Goal: Task Accomplishment & Management: Manage account settings

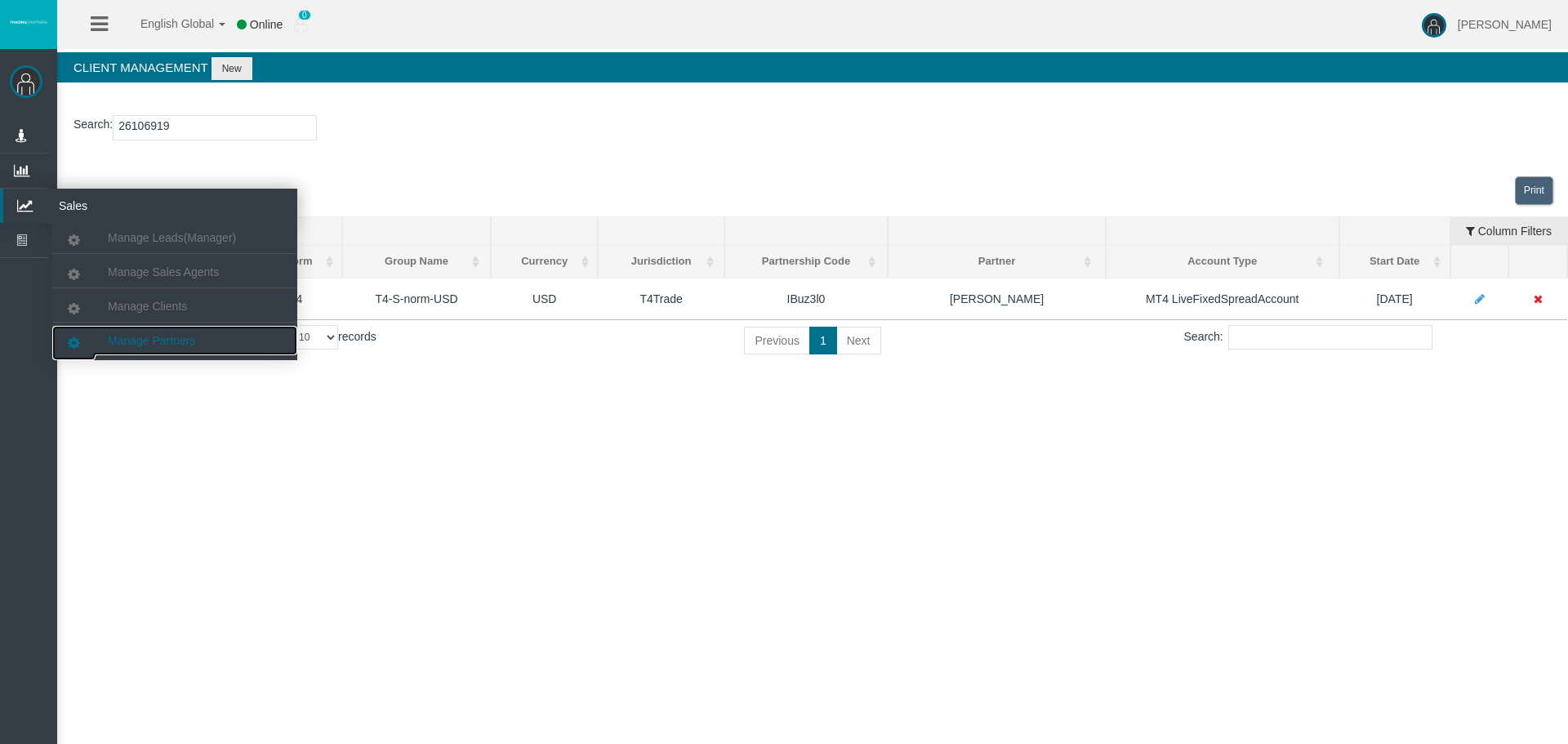
click at [149, 338] on span "Manage Partners" at bounding box center [152, 340] width 87 height 13
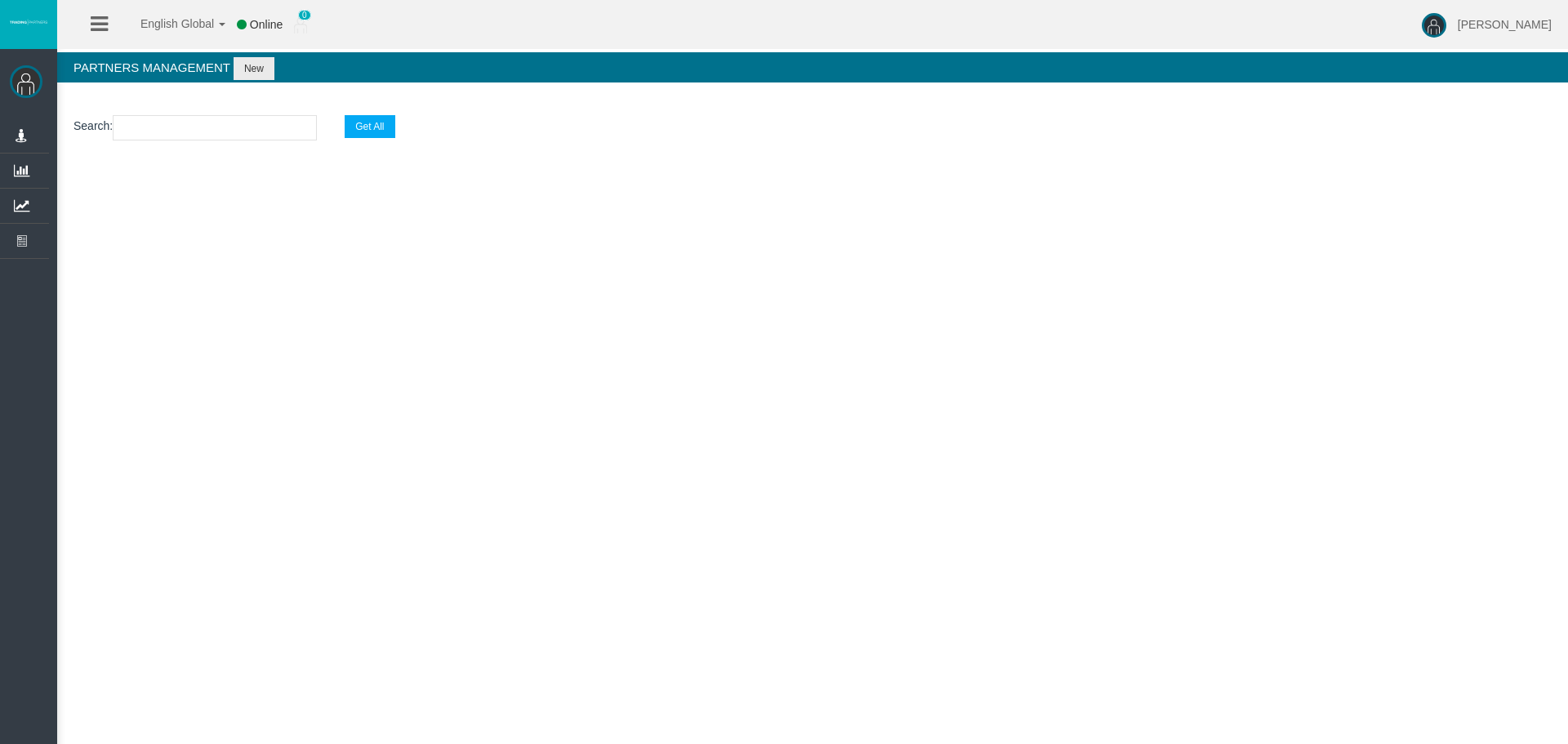
click at [150, 127] on input "text" at bounding box center [215, 127] width 204 height 25
paste input "IBrf0lo"
type input "IBrf0lo"
select select "25"
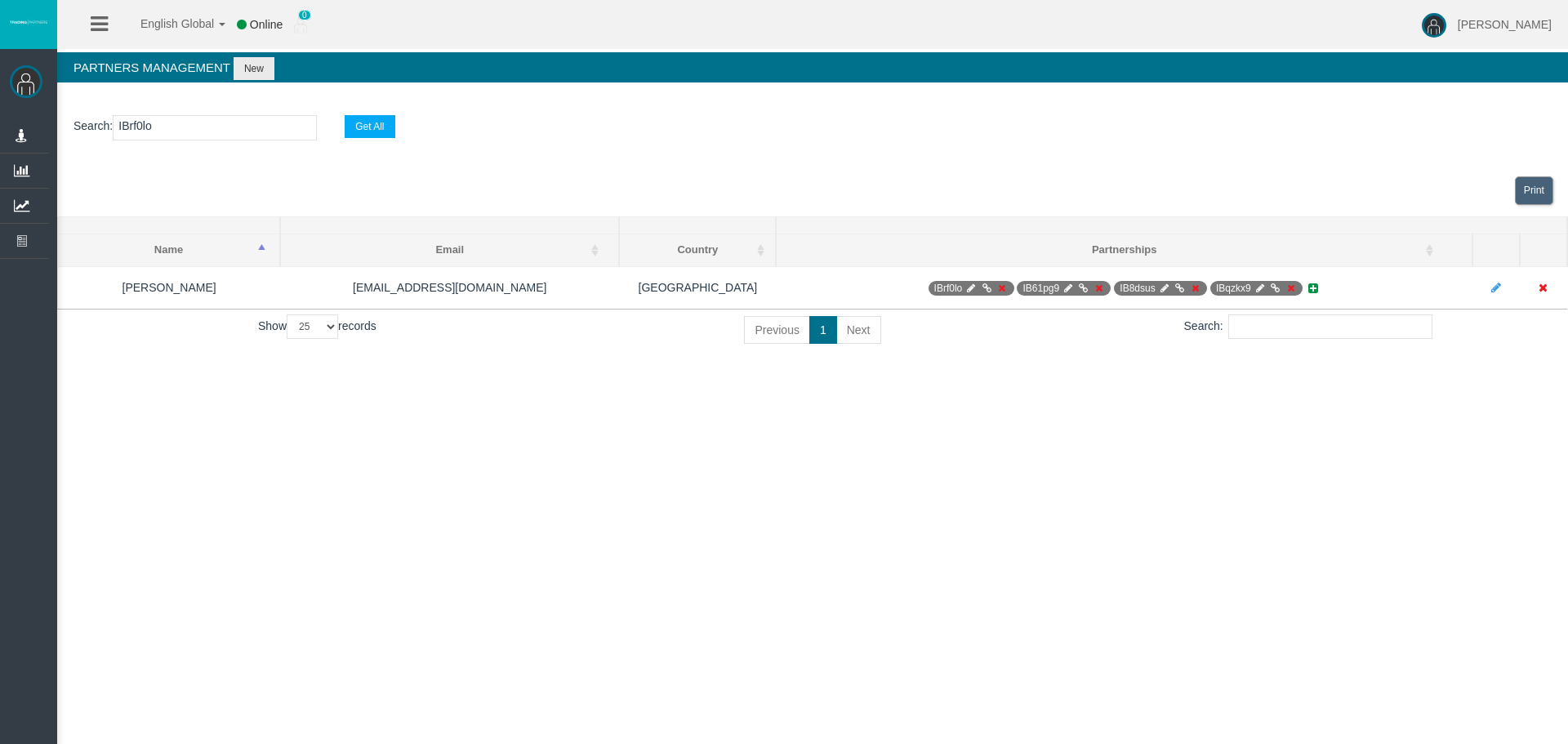
click at [140, 126] on input "IBrf0lo" at bounding box center [215, 127] width 204 height 25
paste input "k5e10"
type input "IBk5e10"
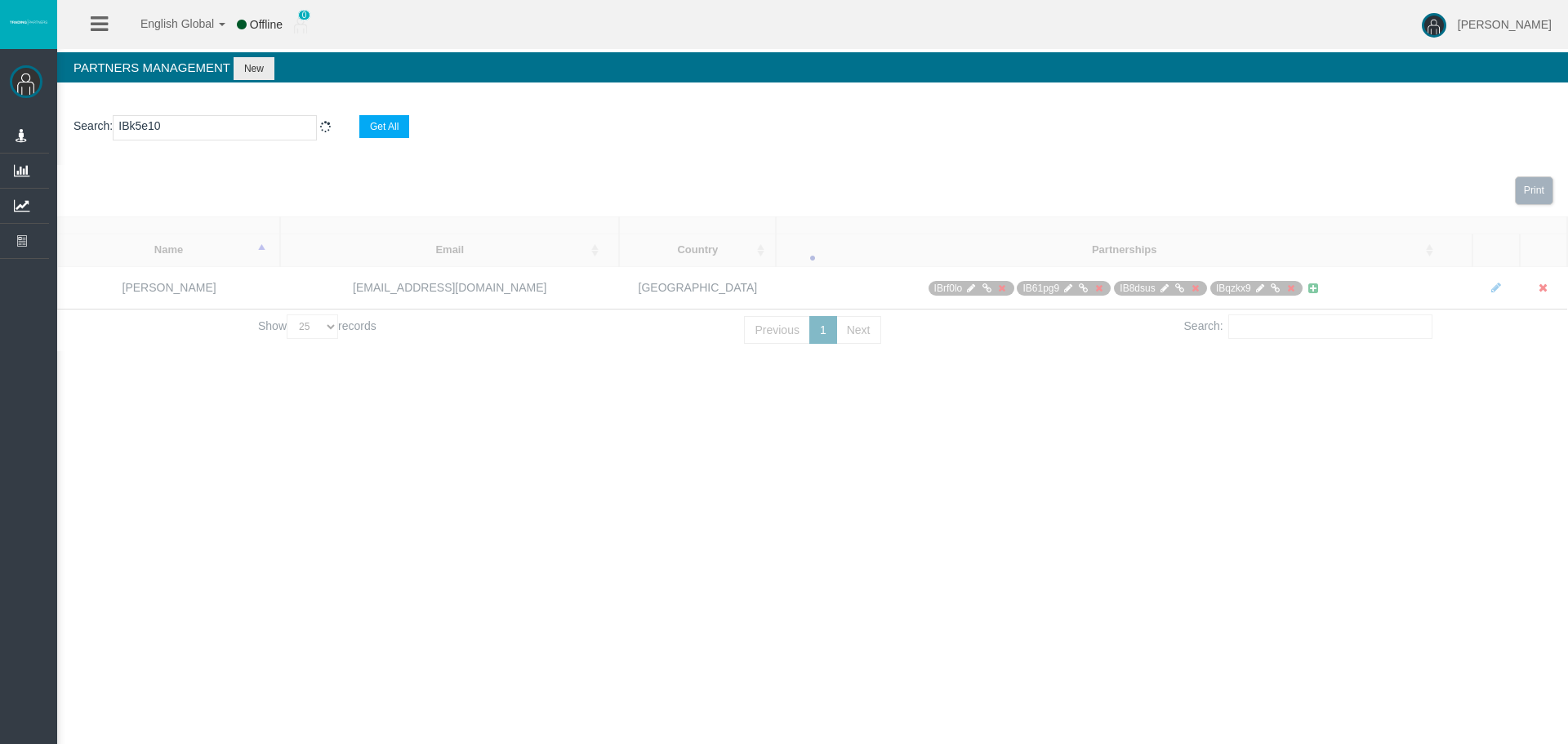
select select "25"
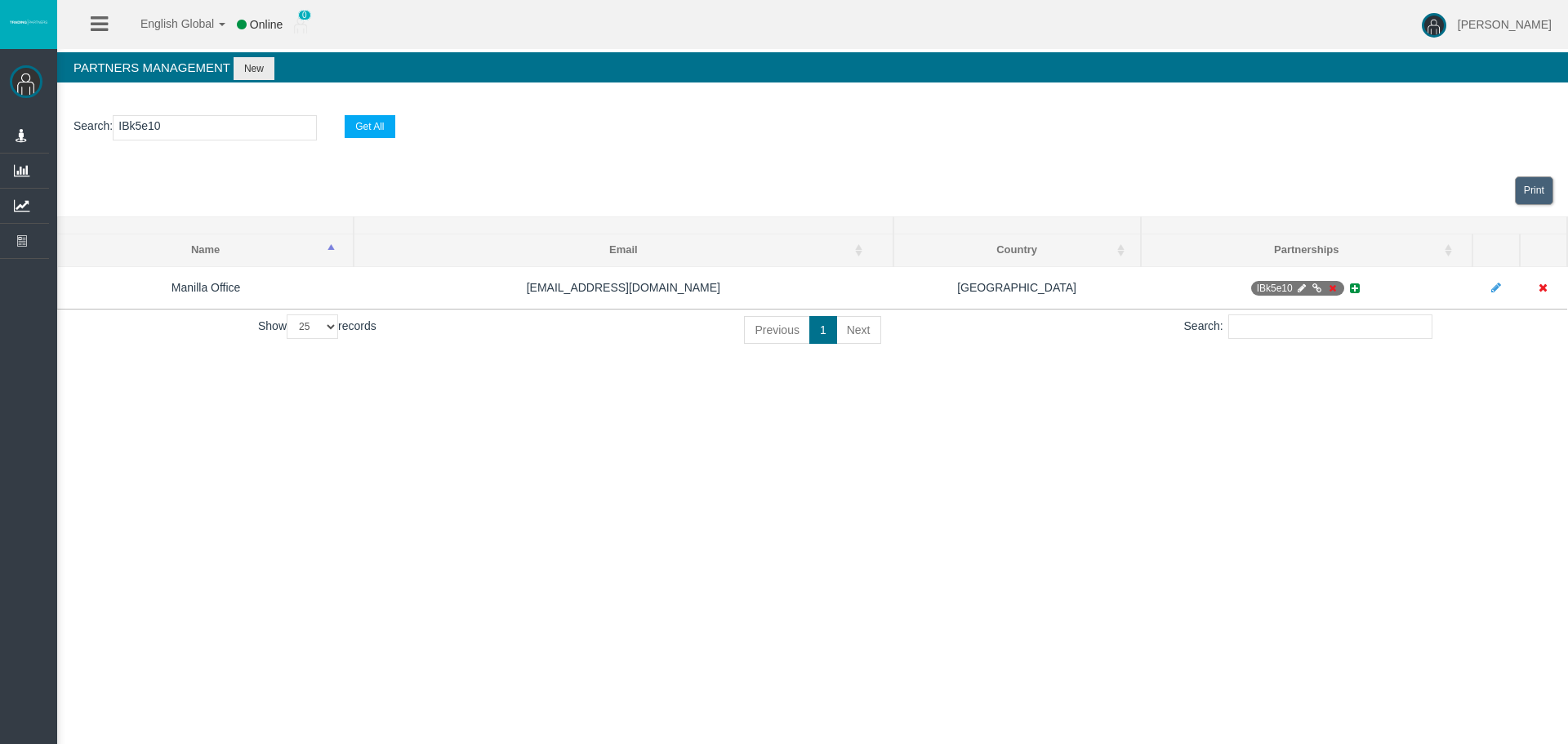
type input "IBk5e10"
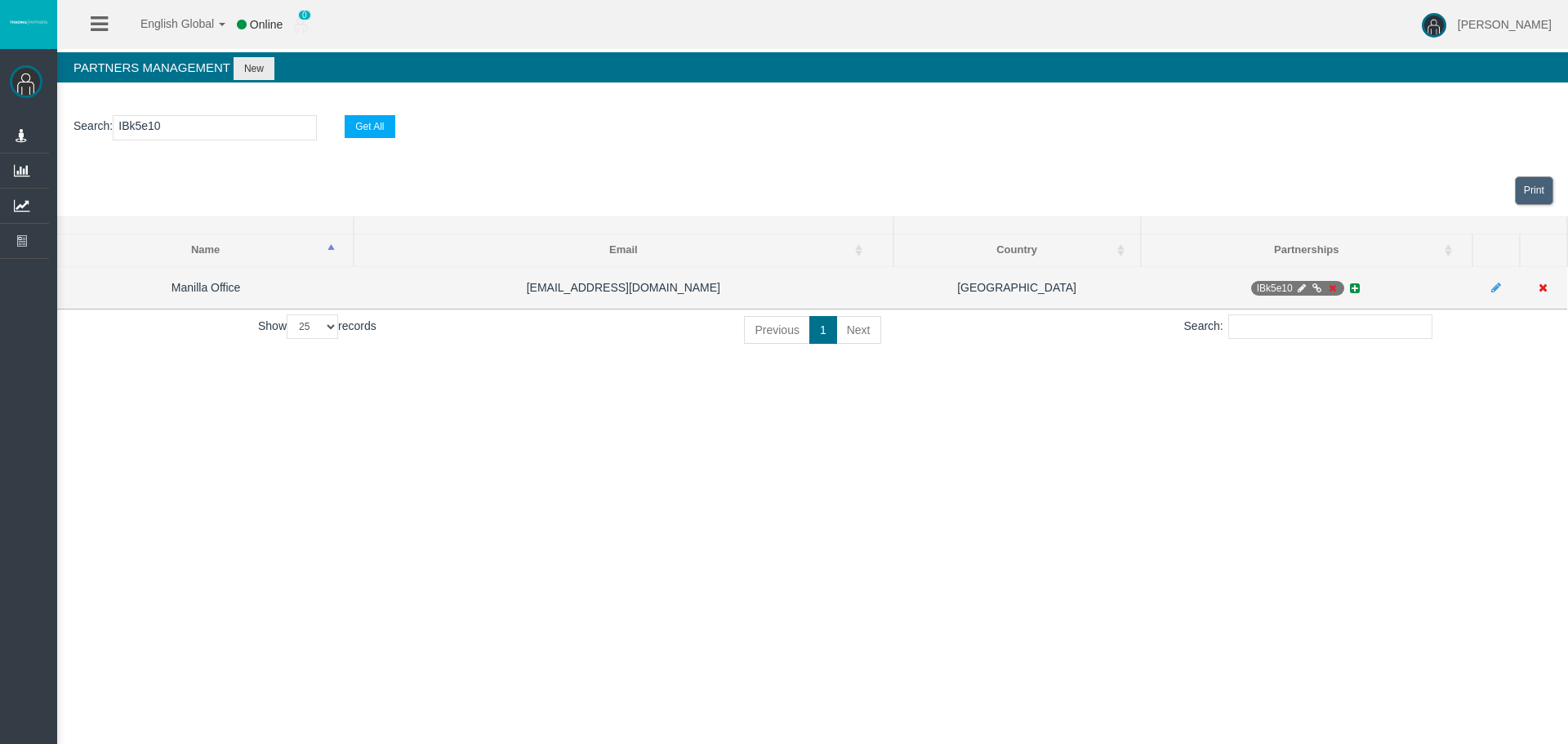
click at [1298, 289] on icon at bounding box center [1301, 288] width 12 height 10
select select "0"
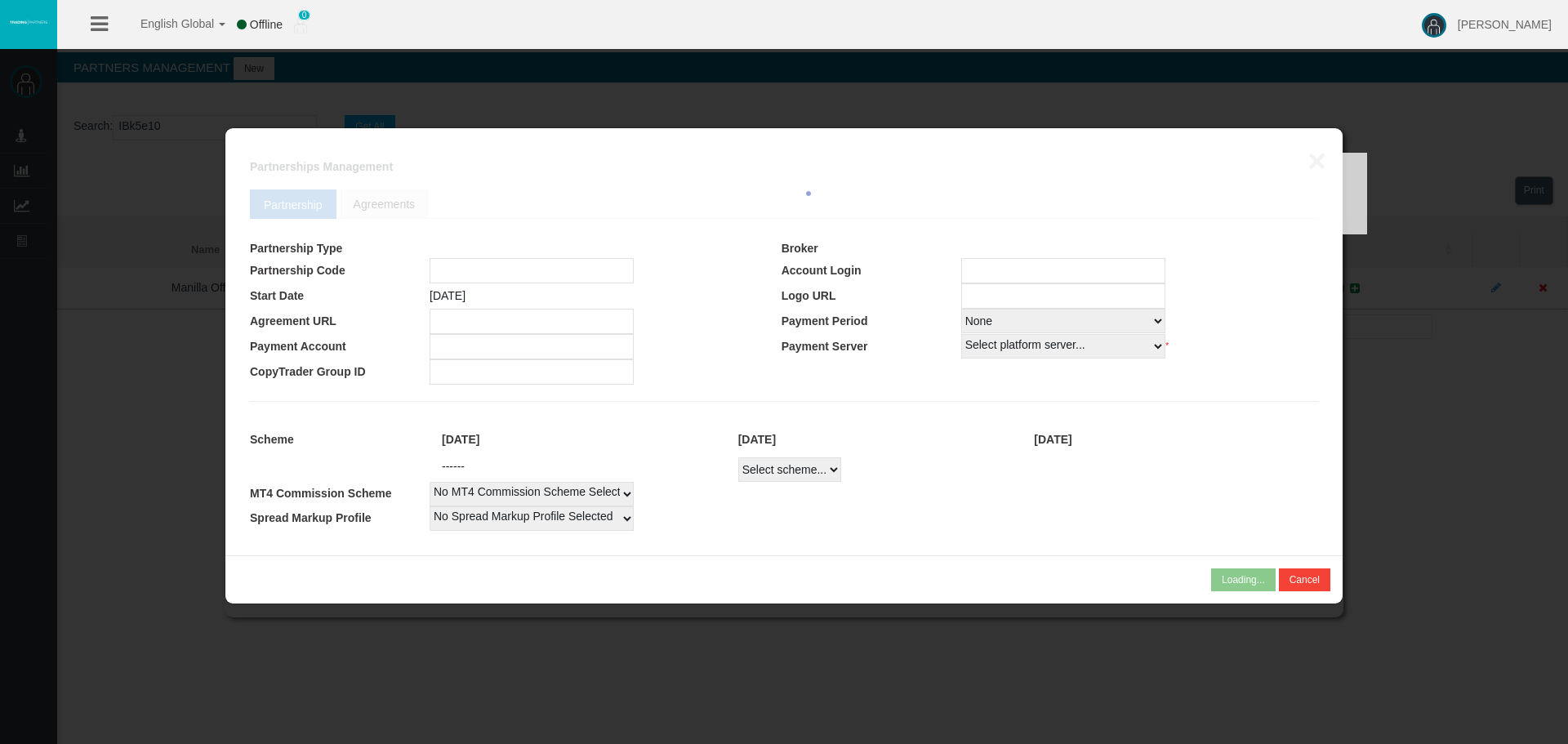
type input "IBk5e10"
type input "19268407"
select select
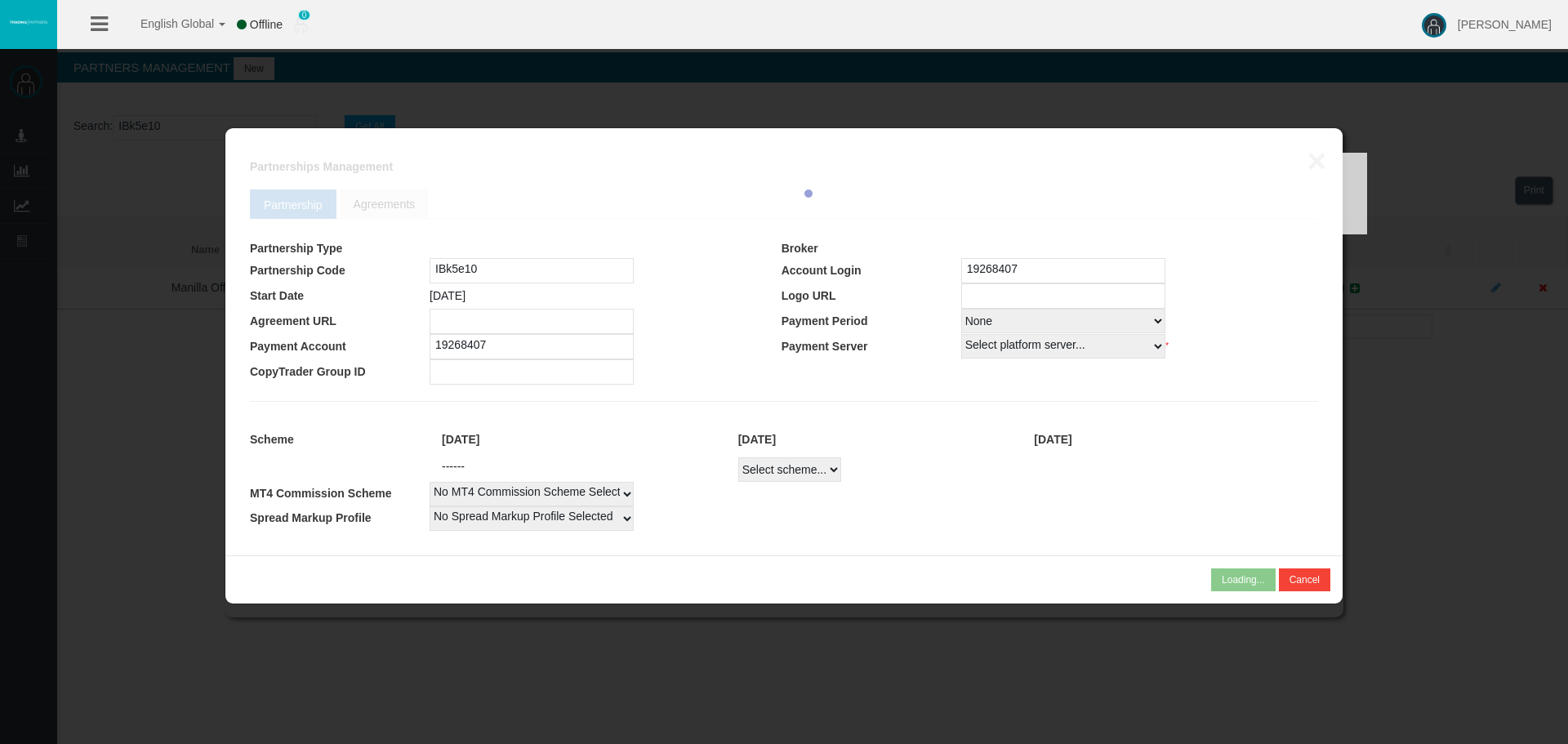
select select
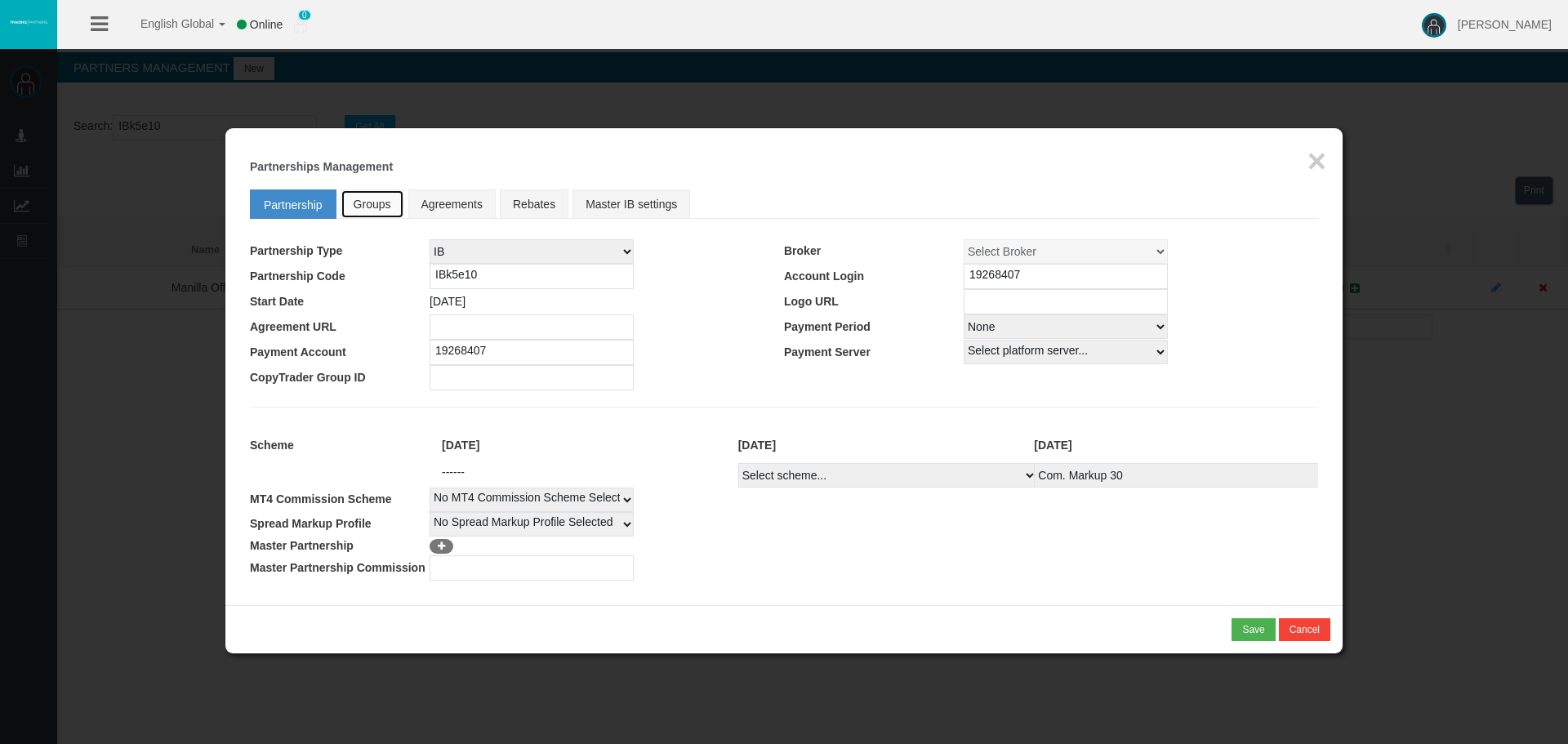
click at [383, 210] on span "Groups" at bounding box center [372, 204] width 37 height 13
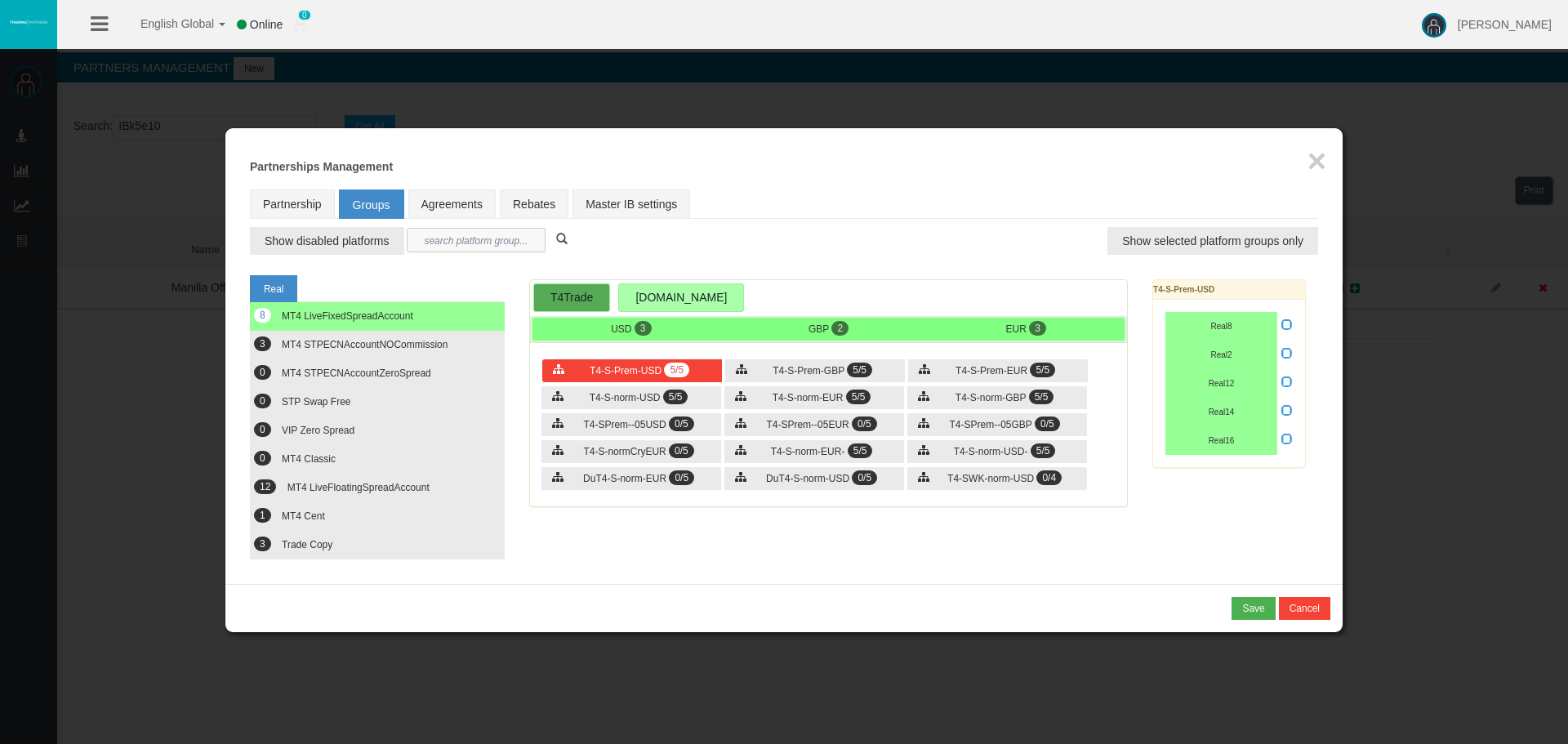
click at [468, 238] on input "text" at bounding box center [475, 240] width 139 height 24
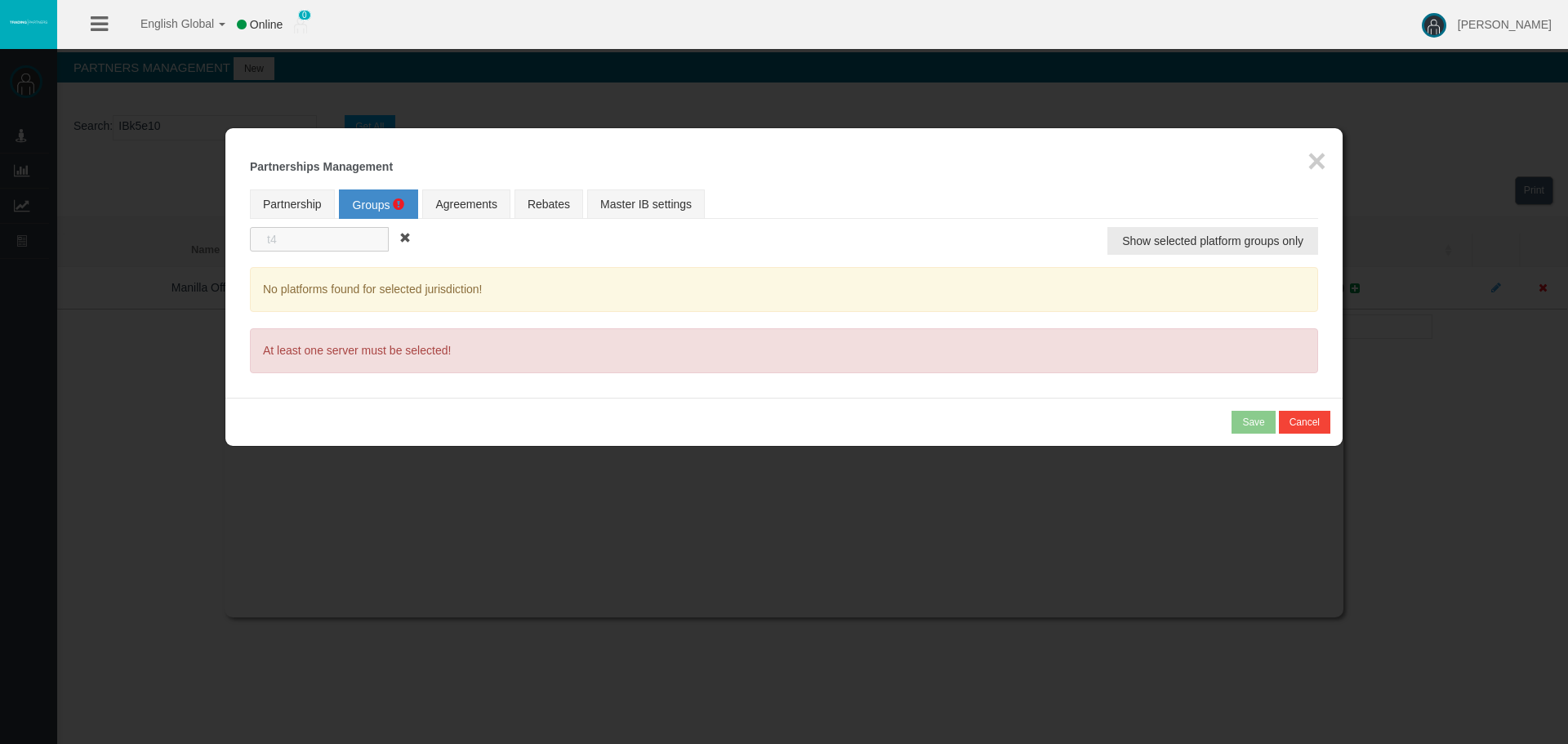
type input "t"
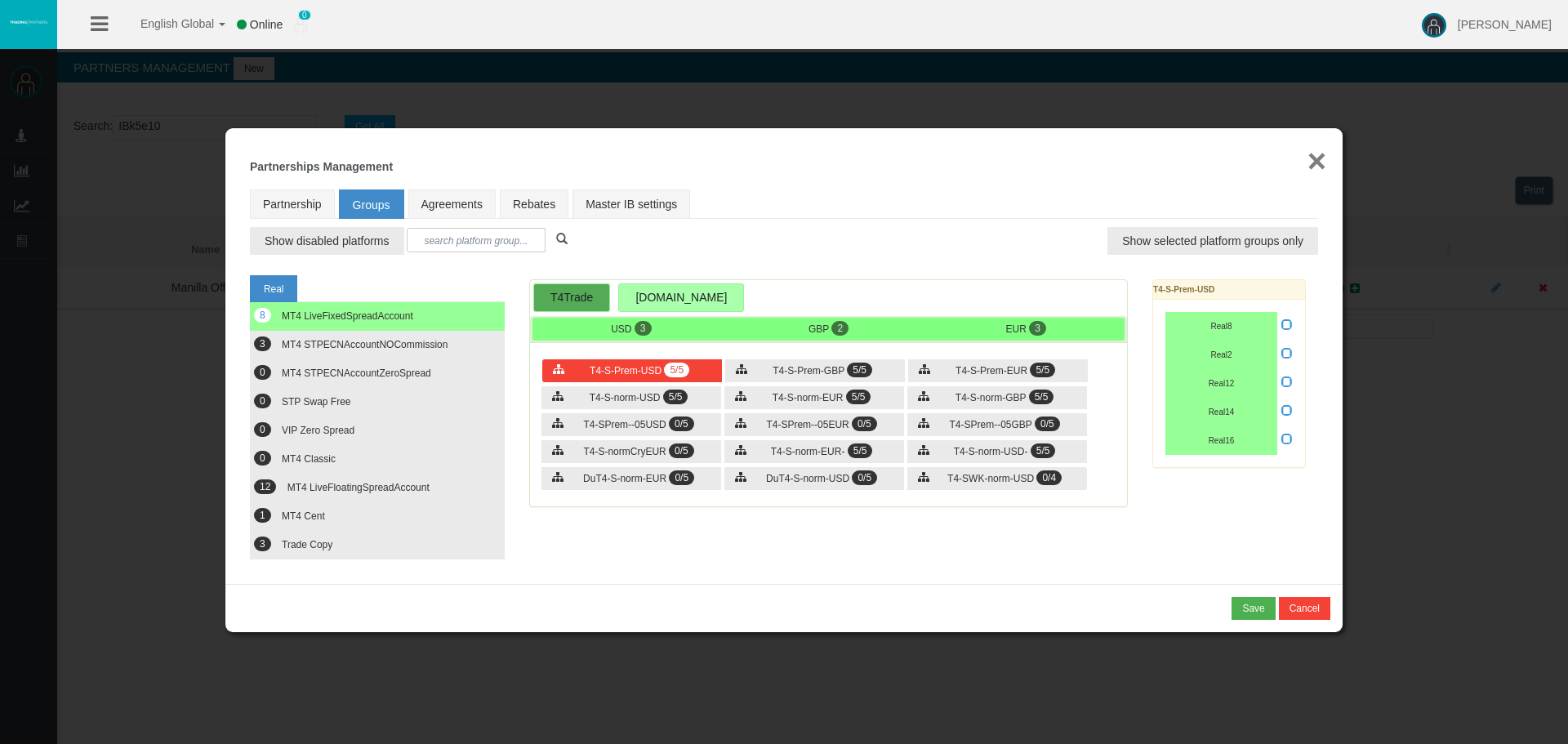
click at [1316, 164] on button "×" at bounding box center [1317, 160] width 19 height 32
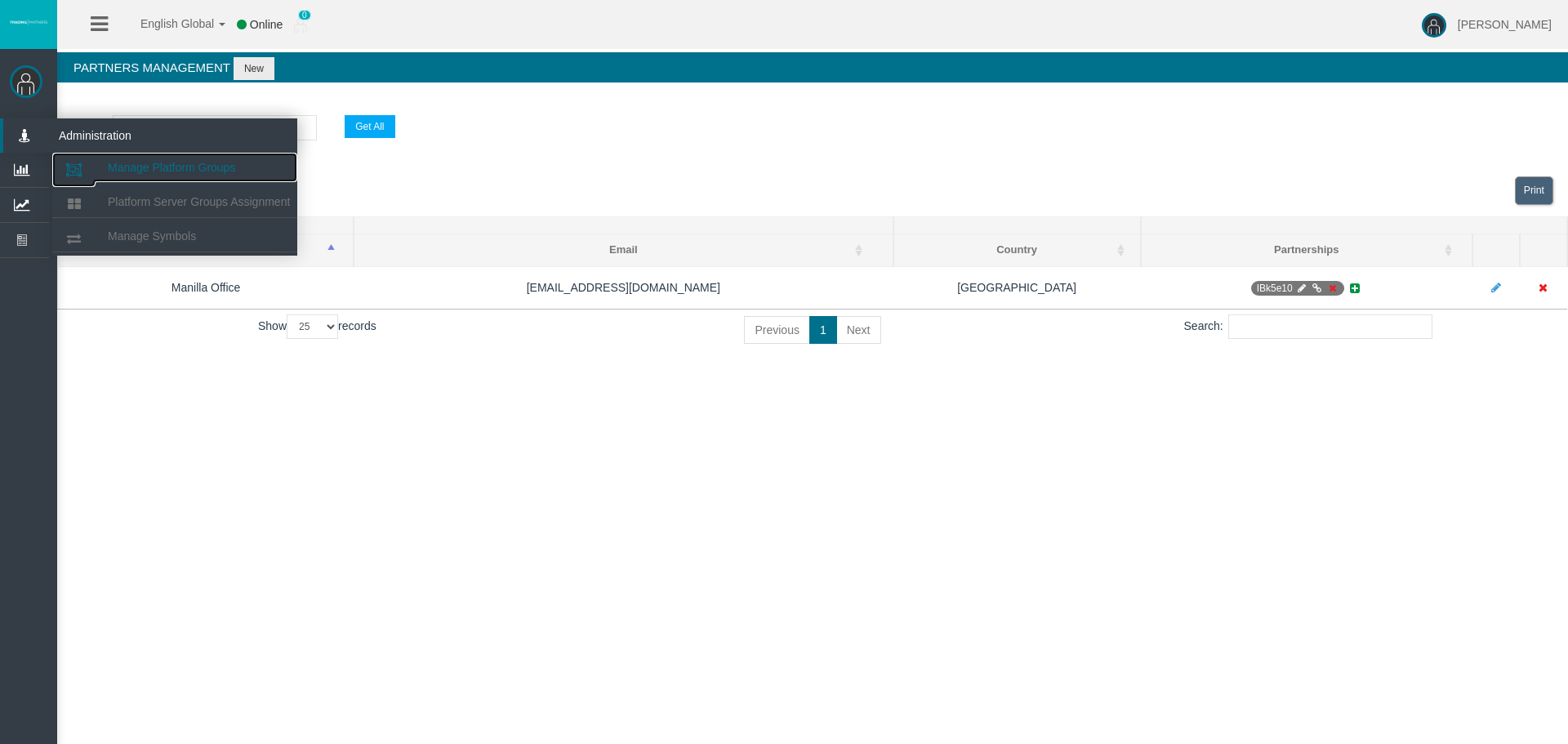
click at [139, 162] on span "Manage Platform Groups" at bounding box center [172, 167] width 127 height 13
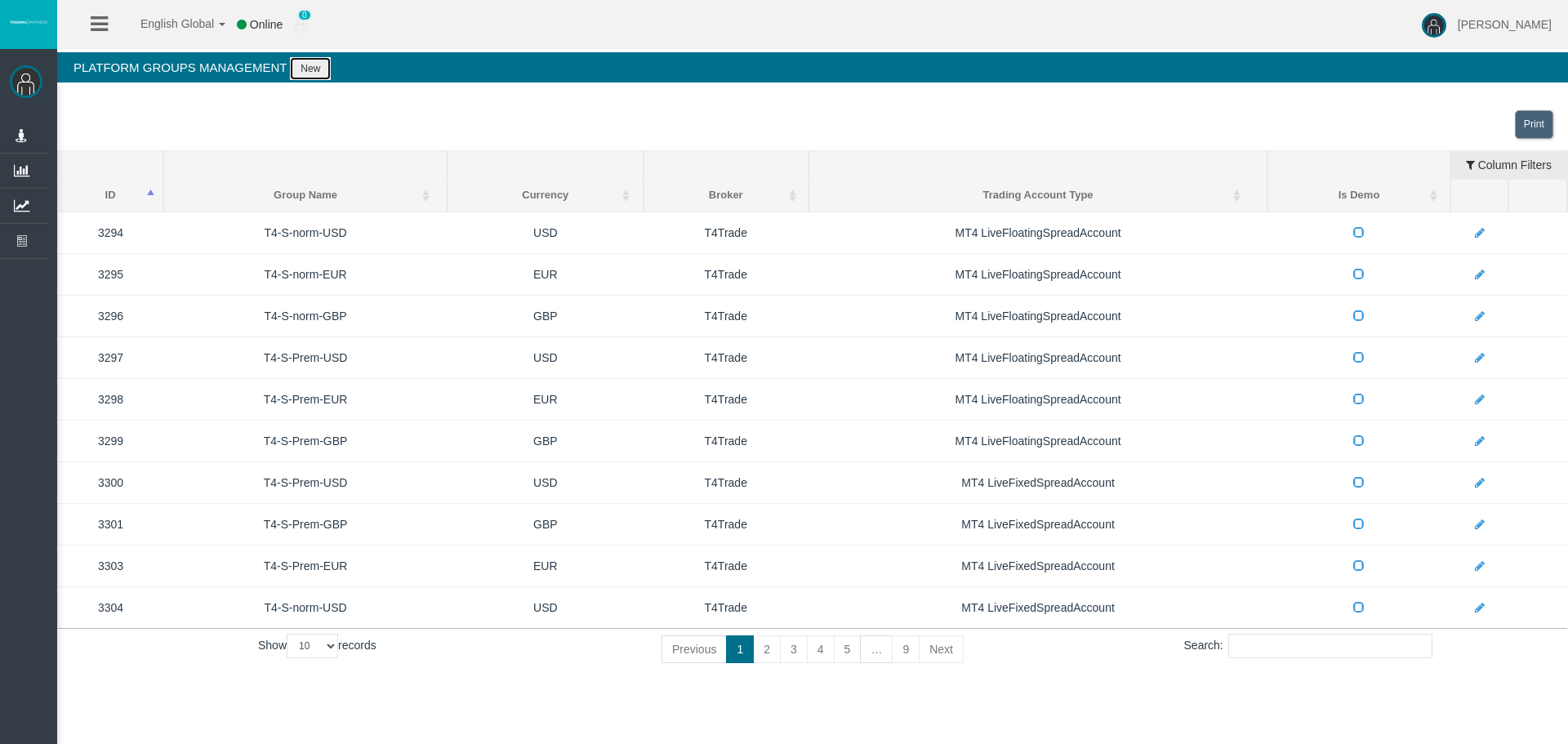
click at [312, 71] on button "New" at bounding box center [310, 69] width 41 height 23
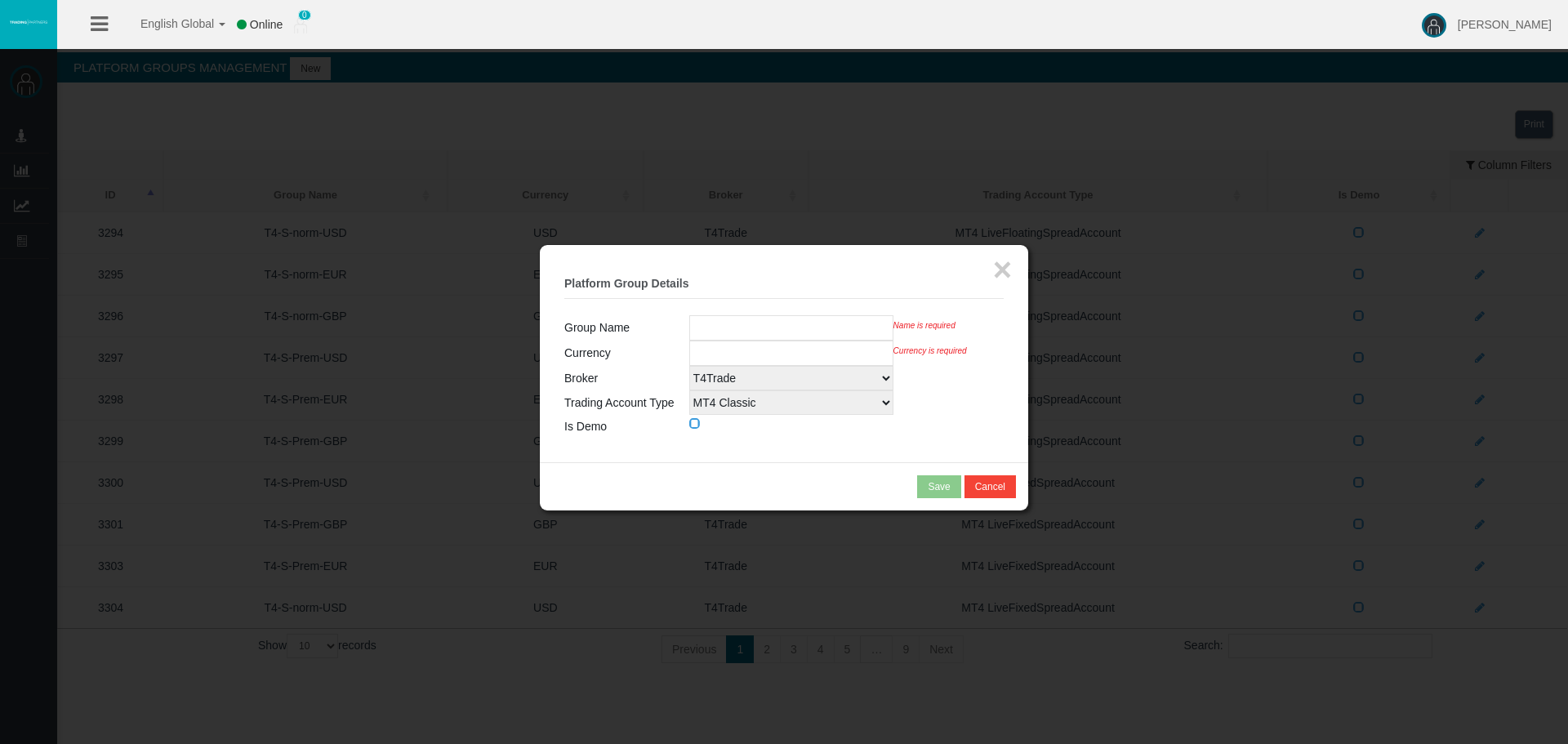
click at [764, 333] on input "text" at bounding box center [791, 328] width 204 height 25
paste input "T4-MAN-norm-USD"
type input "T4-MAN-norm-USD"
click at [699, 352] on input "text" at bounding box center [791, 353] width 204 height 25
type input "USD"
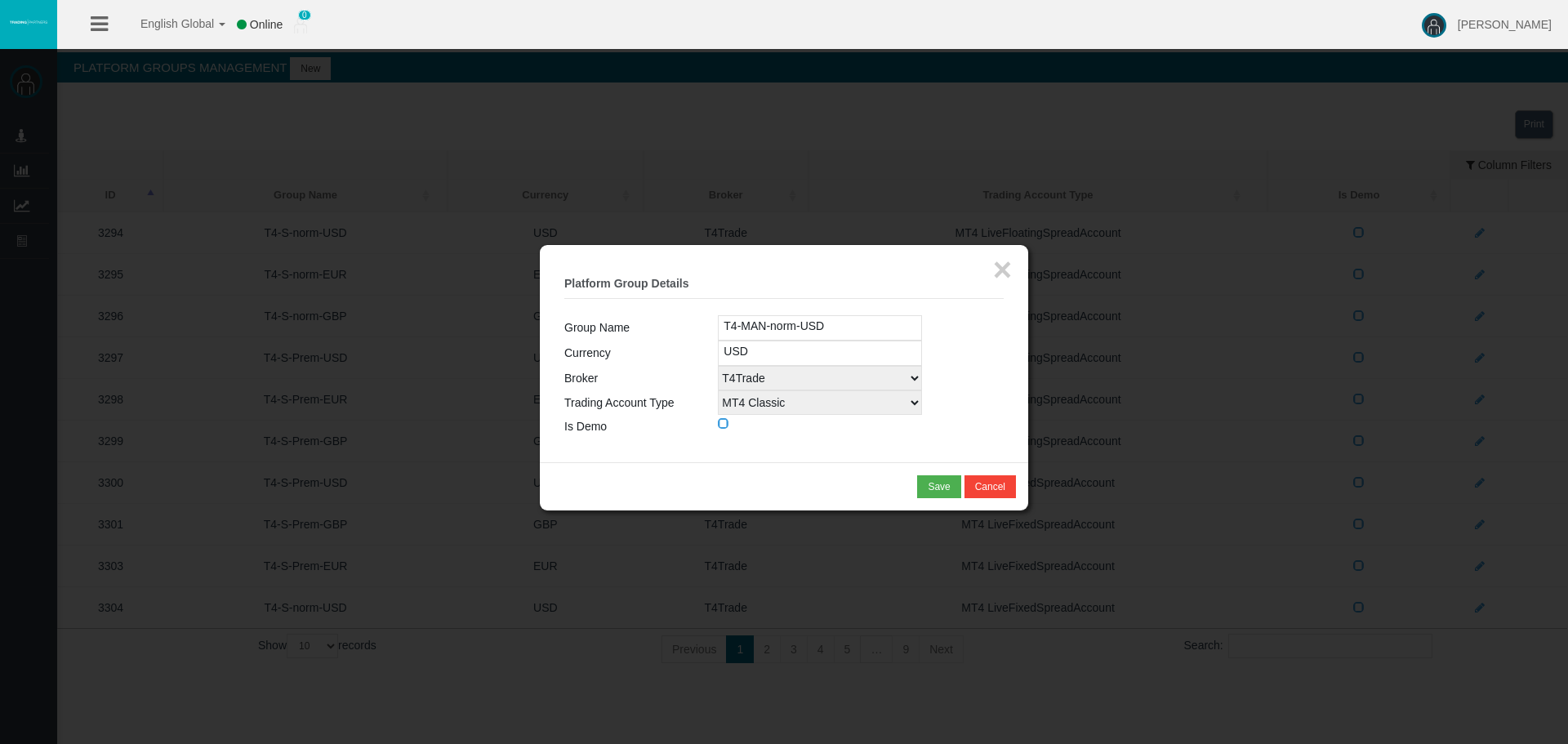
click at [761, 406] on select "MT4 Classic MT4 ECN CopyTrader MT4 LiveFloatingSpreadAccount MT4 LiveFixedSprea…" at bounding box center [820, 403] width 204 height 24
select select
click at [718, 391] on select "MT4 Classic MT4 ECN CopyTrader MT4 LiveFloatingSpreadAccount MT4 LiveFixedSprea…" at bounding box center [820, 403] width 204 height 24
click at [855, 330] on input "T4-MAN-norm-USD" at bounding box center [820, 328] width 204 height 25
click at [933, 479] on button "Save" at bounding box center [939, 487] width 44 height 23
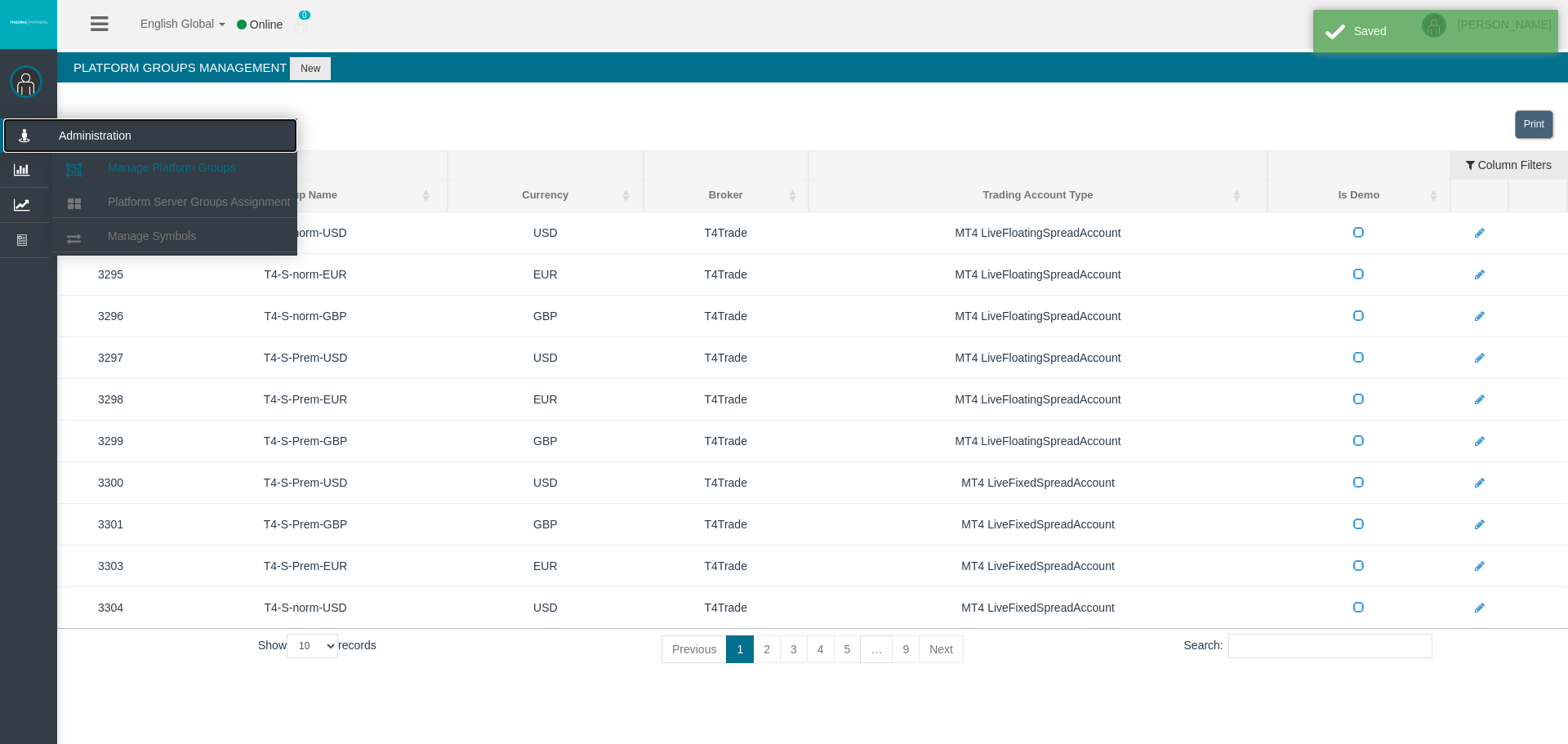
drag, startPoint x: 18, startPoint y: 133, endPoint x: 80, endPoint y: 162, distance: 68.4
click at [18, 133] on icon at bounding box center [25, 135] width 44 height 34
click at [139, 203] on span "Platform Server Groups Assignment" at bounding box center [199, 201] width 182 height 13
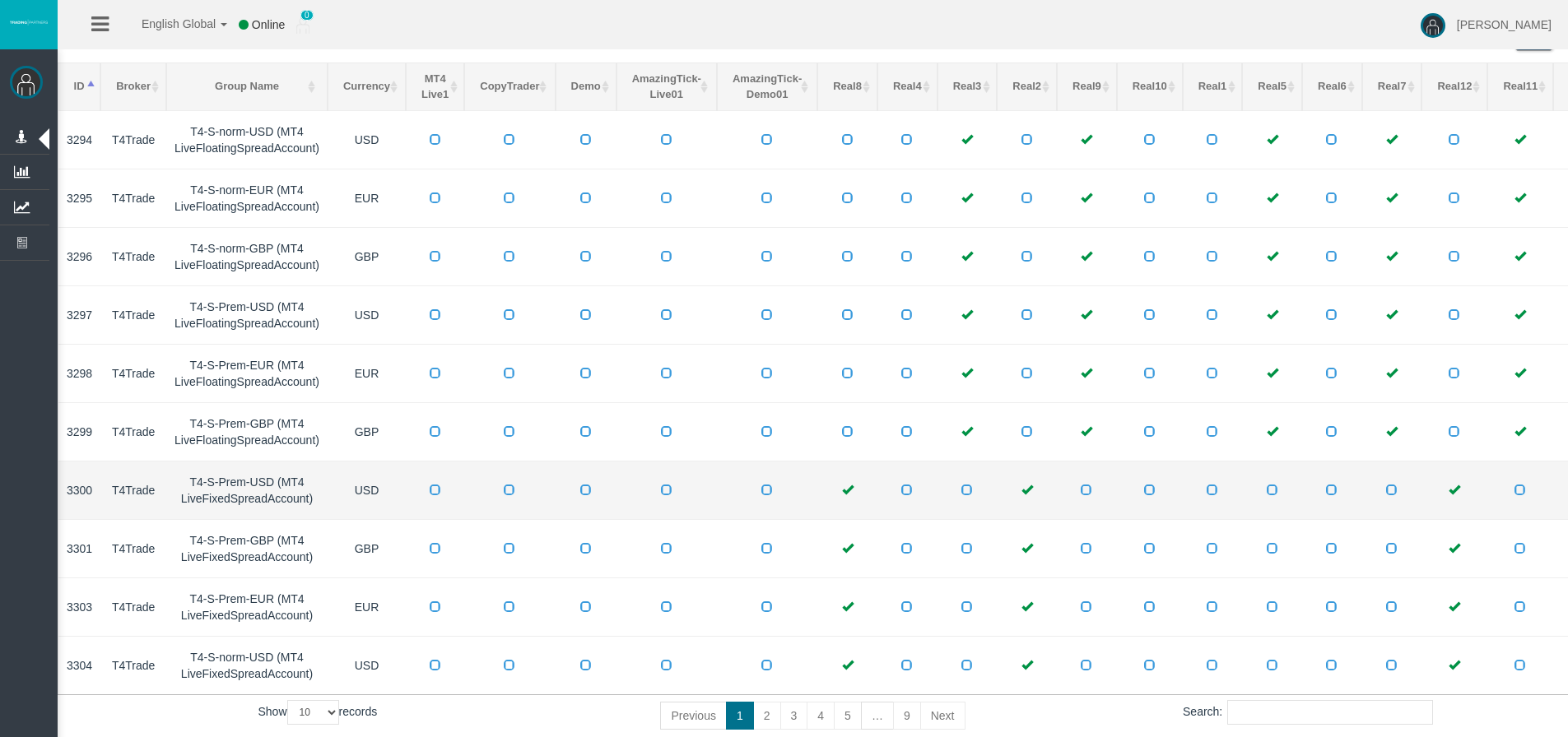
scroll to position [171, 0]
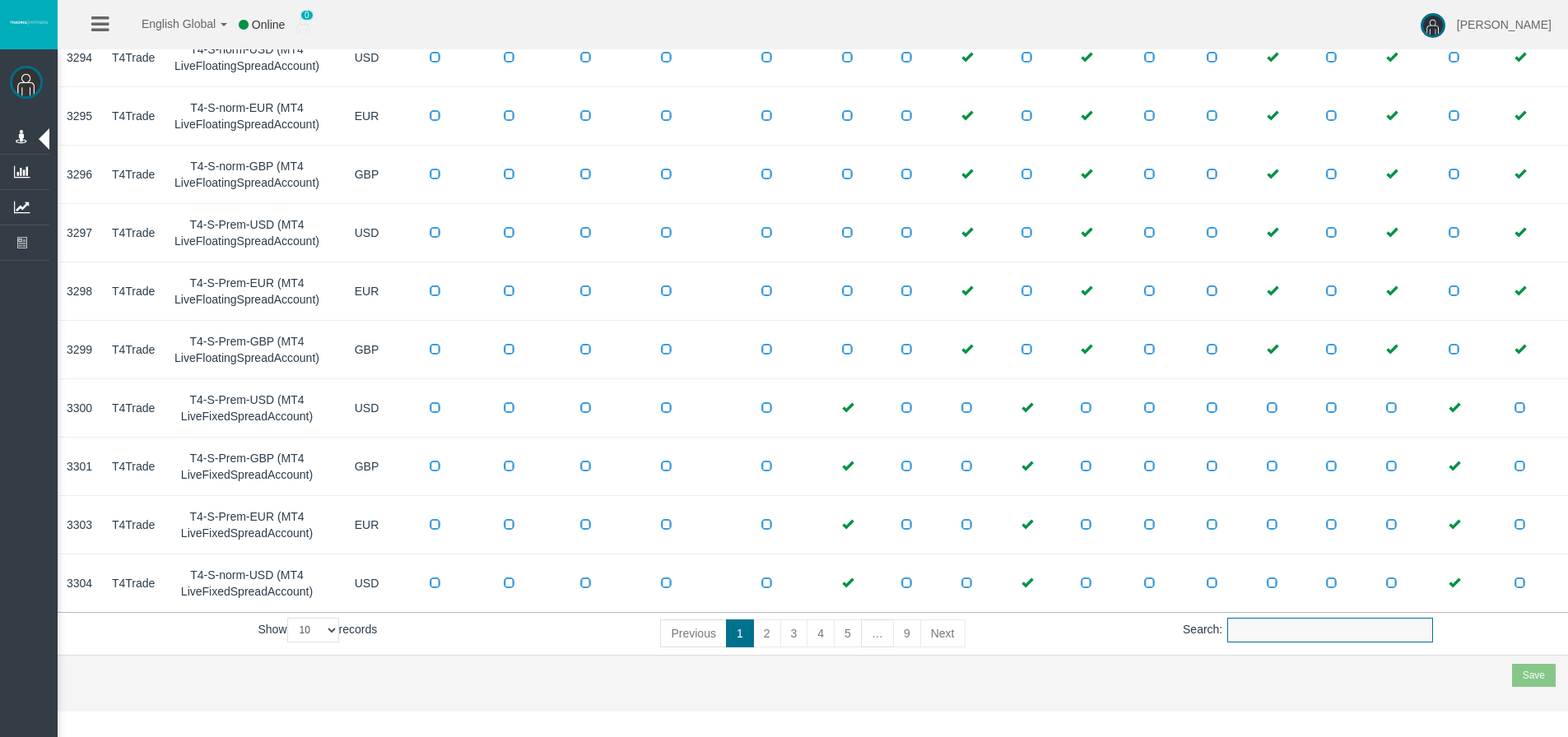
drag, startPoint x: 1298, startPoint y: 632, endPoint x: 1252, endPoint y: 619, distance: 47.8
click at [1298, 632] on input "Search:" at bounding box center [1330, 630] width 206 height 25
paste input "T4-MAN-norm-USD"
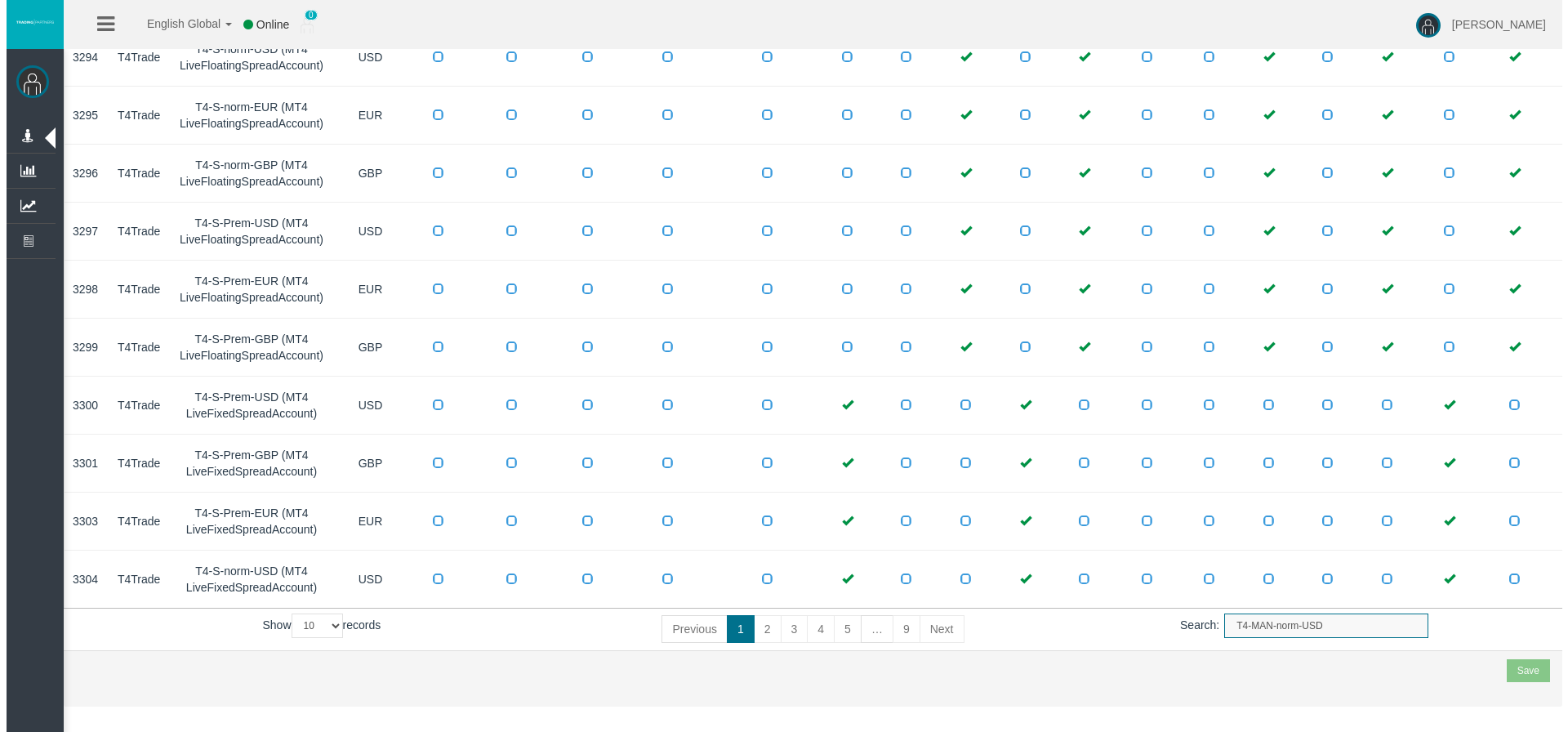
scroll to position [0, 0]
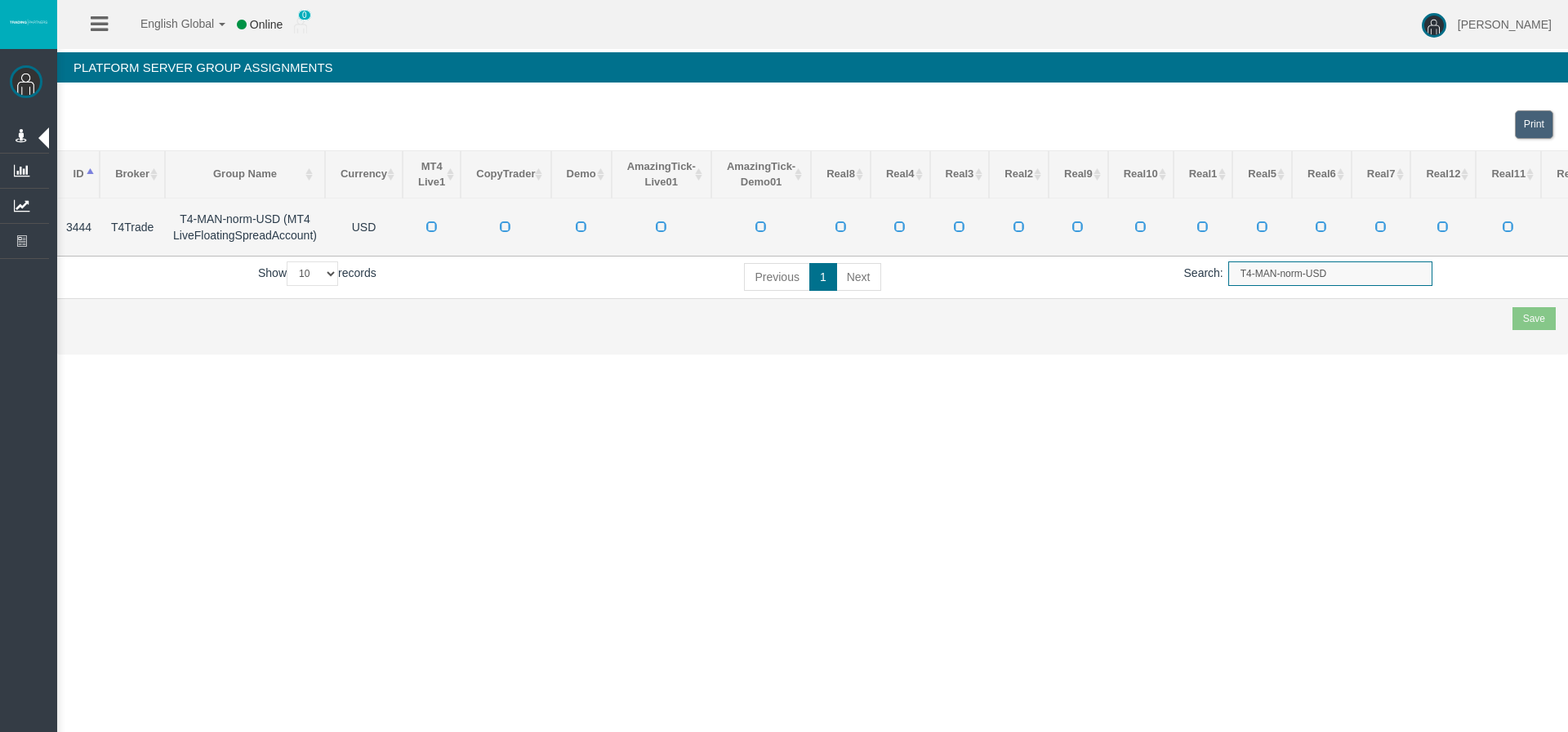
type input "T4-MAN-norm-USD"
click at [1261, 227] on span at bounding box center [1262, 226] width 11 height 11
click at [0, 0] on input "checkbox" at bounding box center [0, 0] width 0 height 0
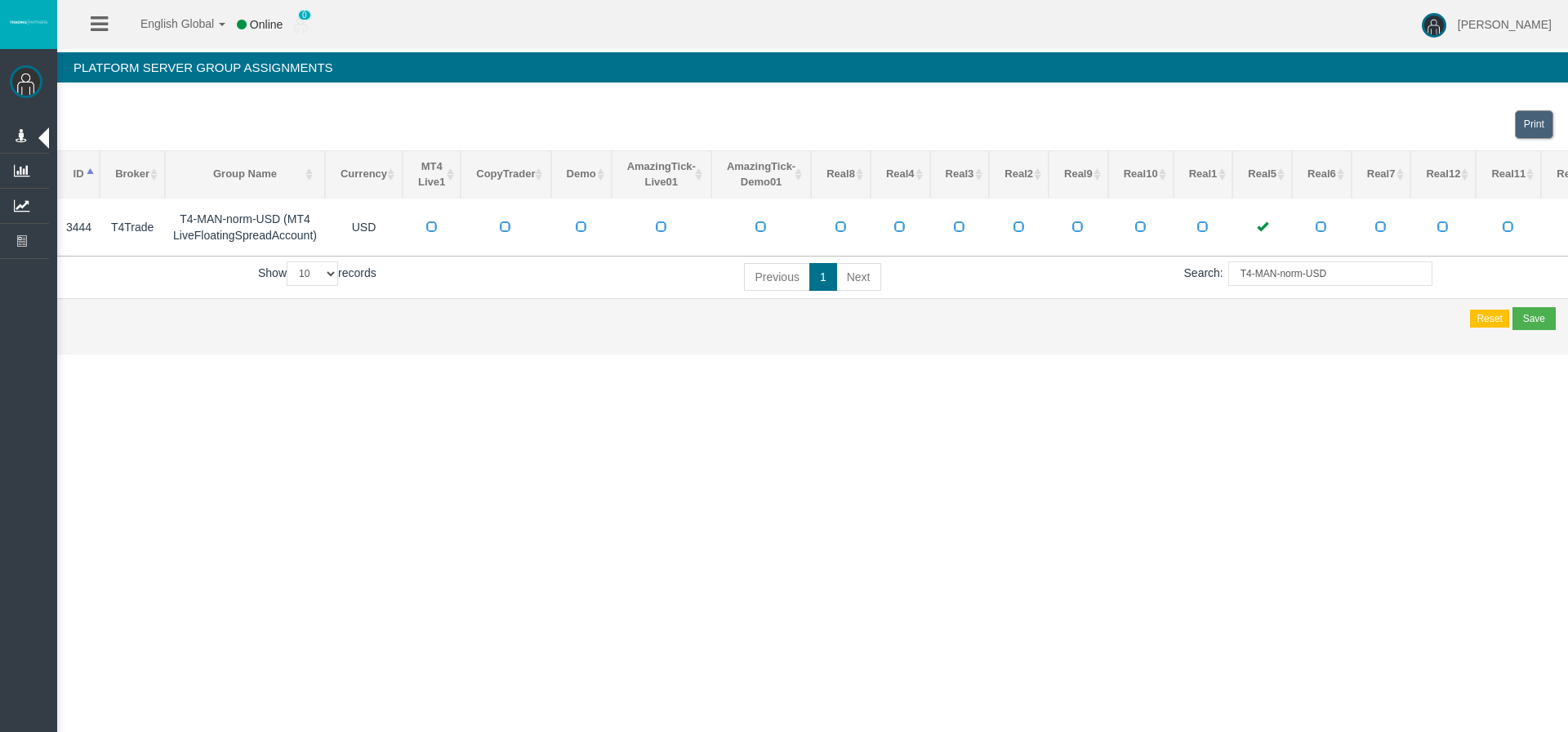
click at [754, 412] on div "English Global 简体中文 English Global 日本語 한국어 Online 0 Chrystalla Rousou Help Log …" at bounding box center [784, 366] width 1568 height 732
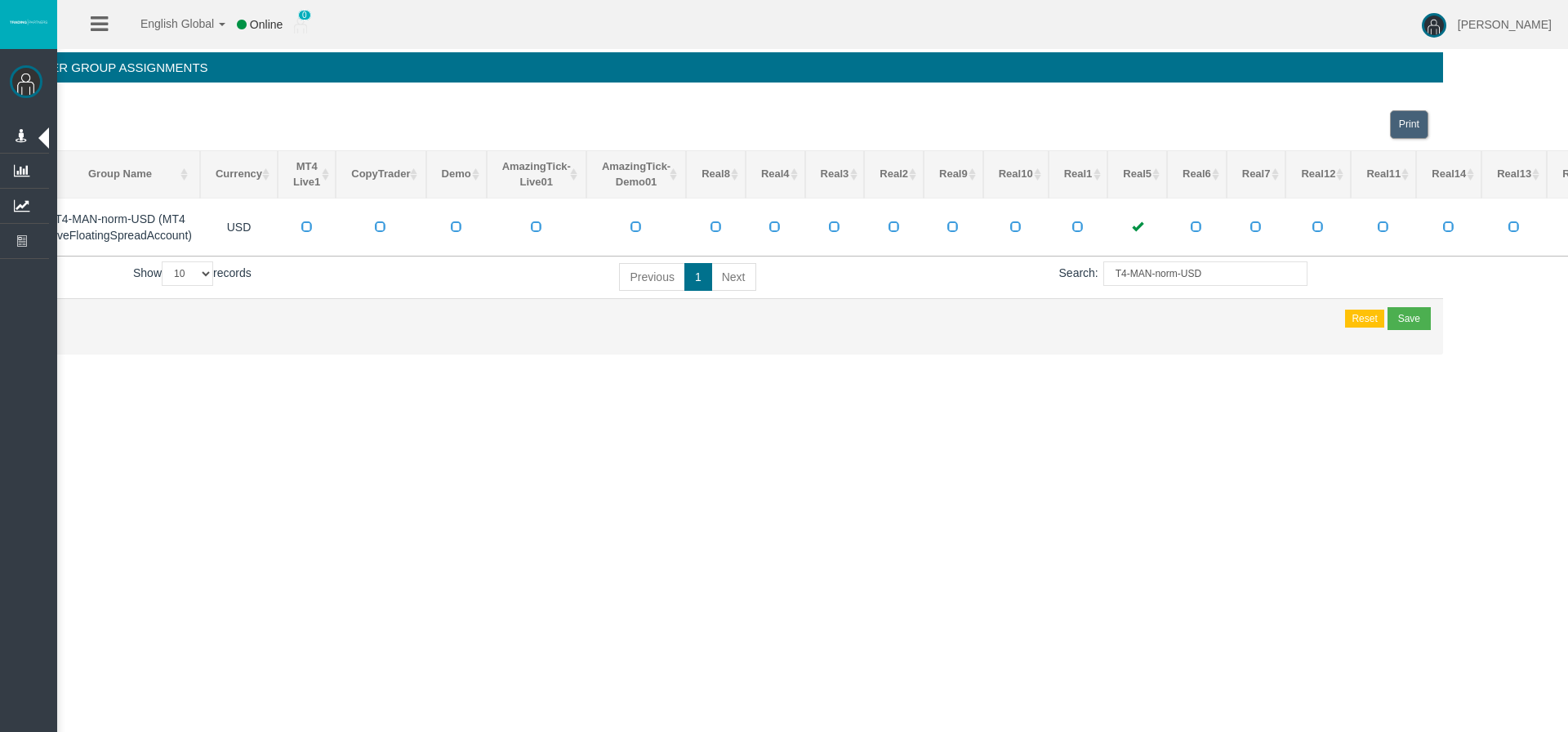
scroll to position [0, 200]
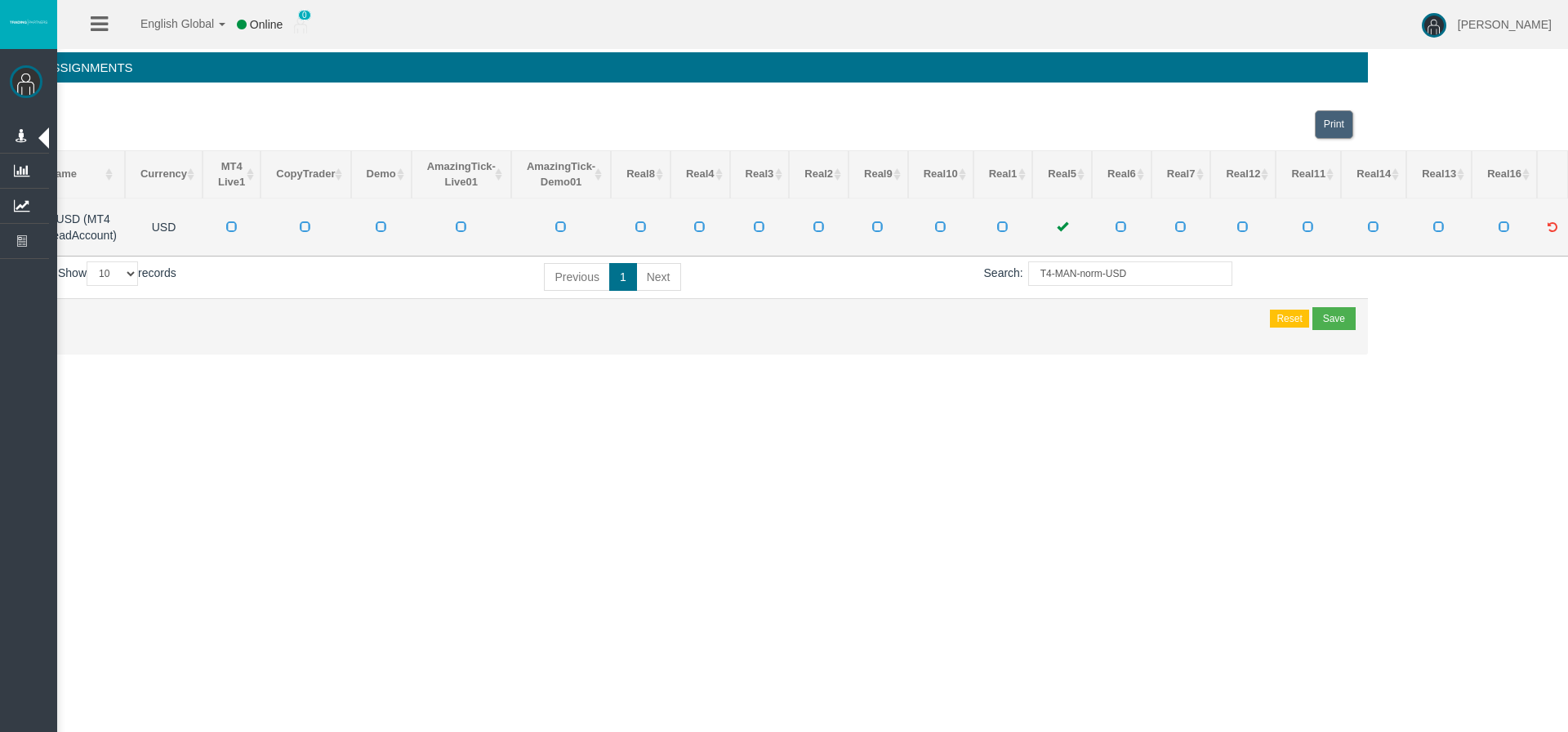
click at [1437, 226] on span at bounding box center [1439, 226] width 11 height 11
click at [0, 0] on input "checkbox" at bounding box center [0, 0] width 0 height 0
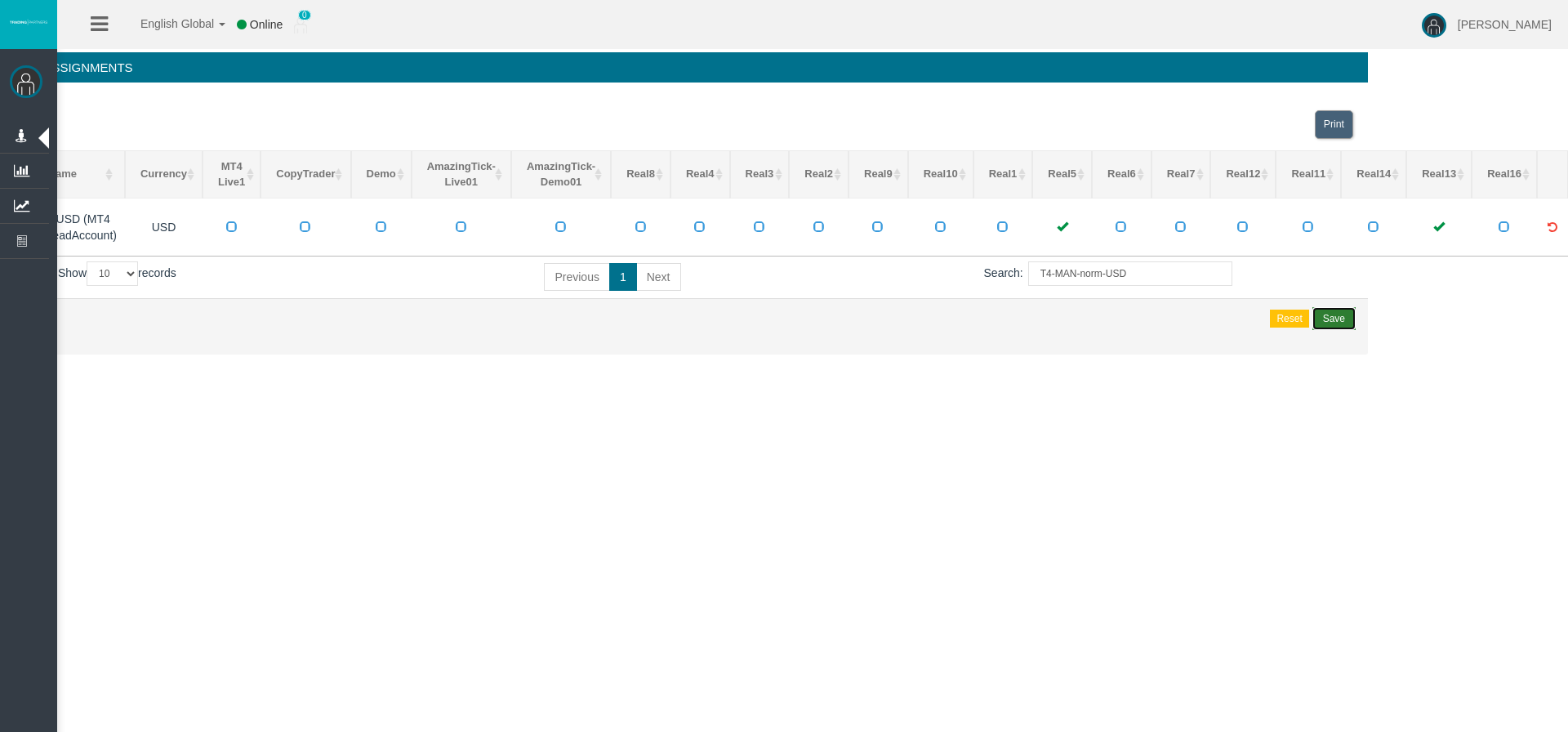
click at [1337, 316] on div "Save" at bounding box center [1333, 318] width 22 height 15
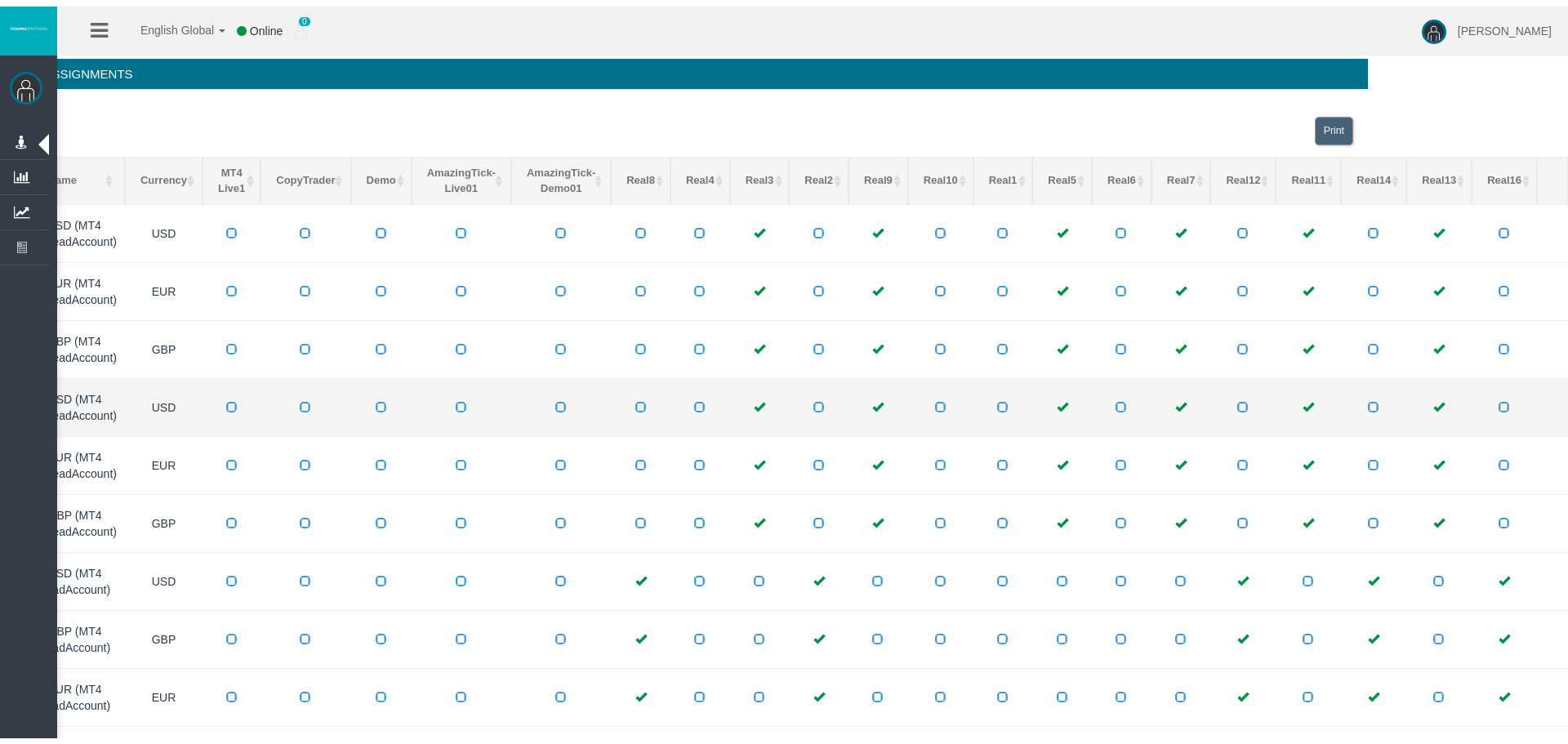
scroll to position [0, 0]
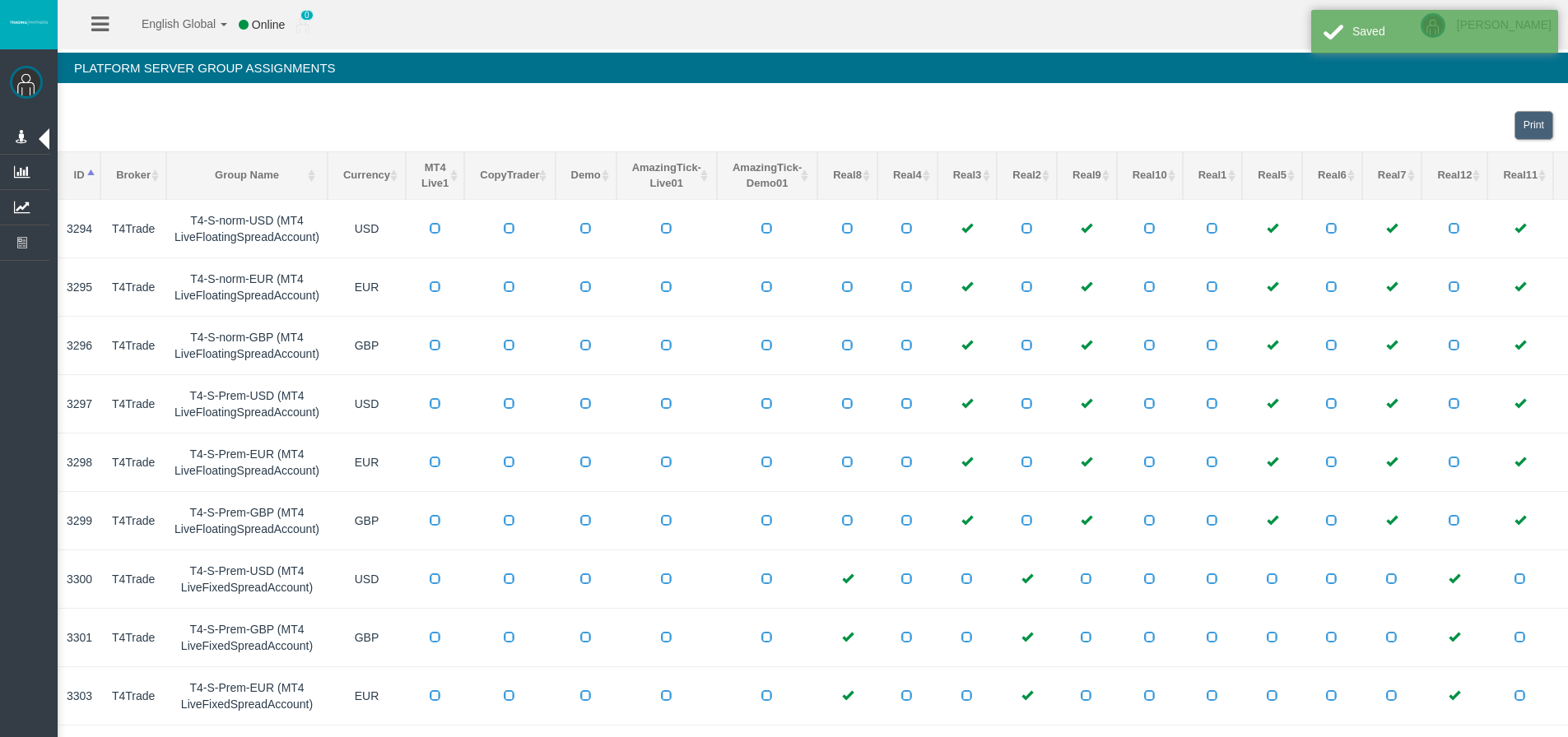
drag, startPoint x: 175, startPoint y: 349, endPoint x: 26, endPoint y: 402, distance: 158.1
click at [0, 0] on span "Manage Partners" at bounding box center [0, 0] width 0 height 0
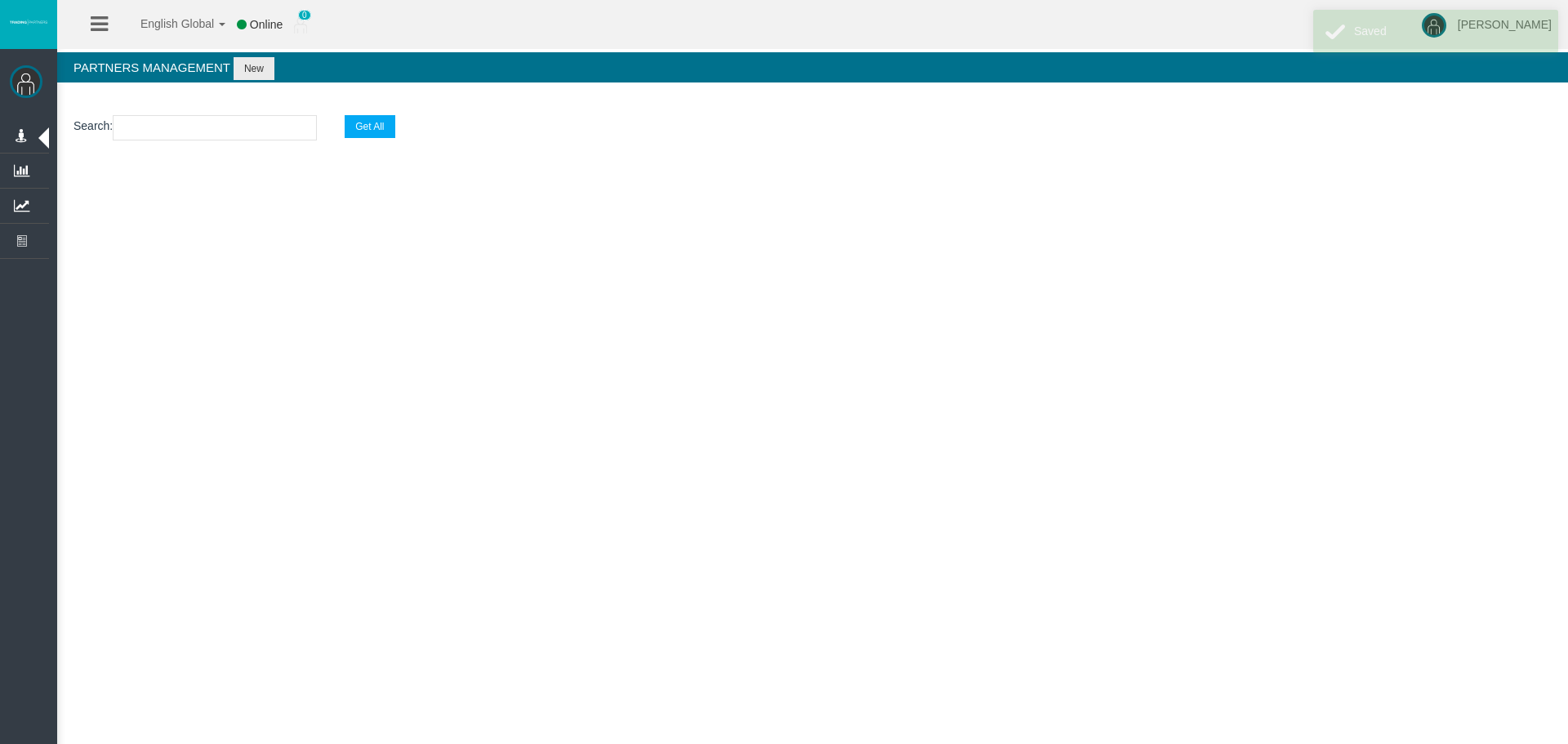
click at [166, 129] on input "text" at bounding box center [215, 127] width 204 height 25
paste input "IBk5e10"
type input "IBk5e10"
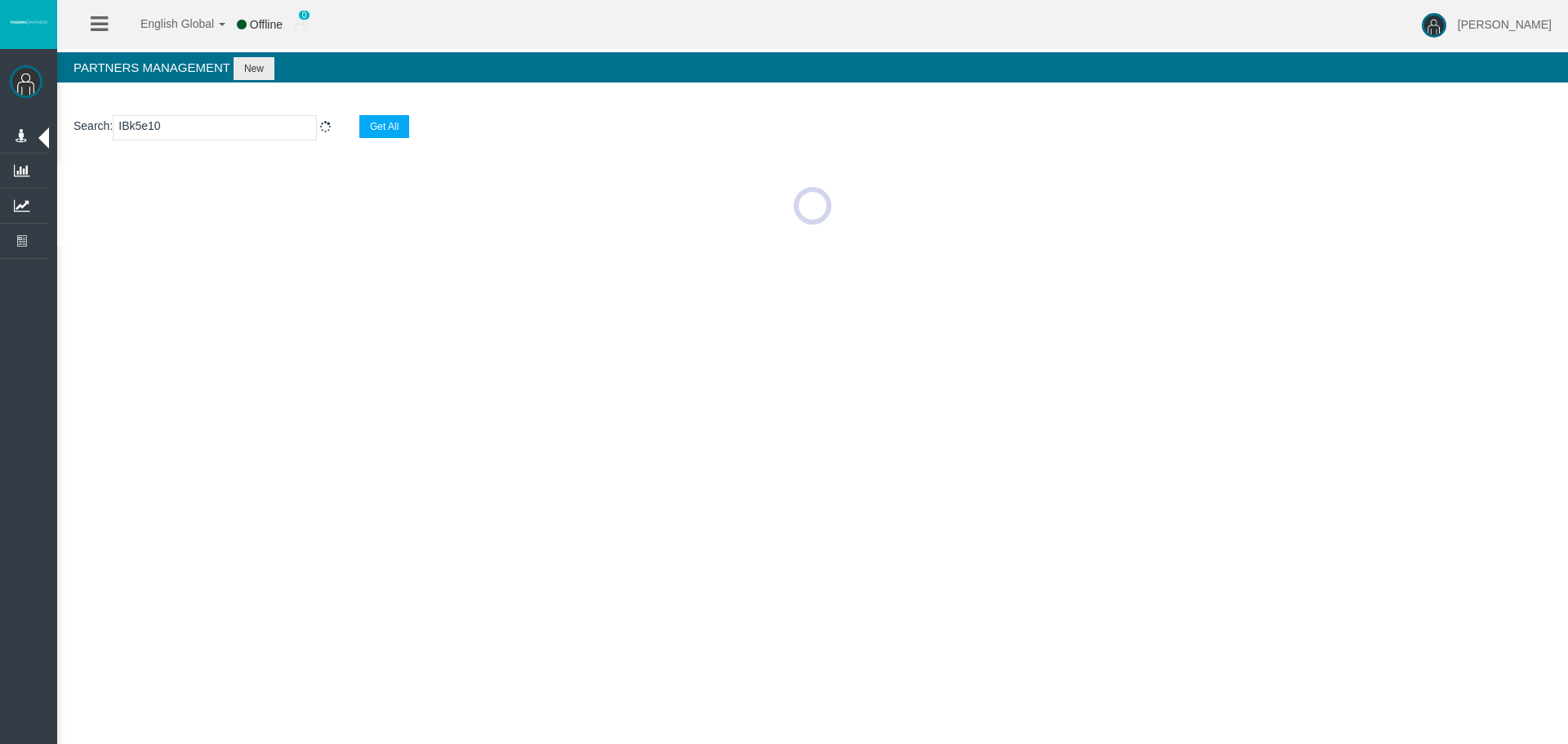
select select "25"
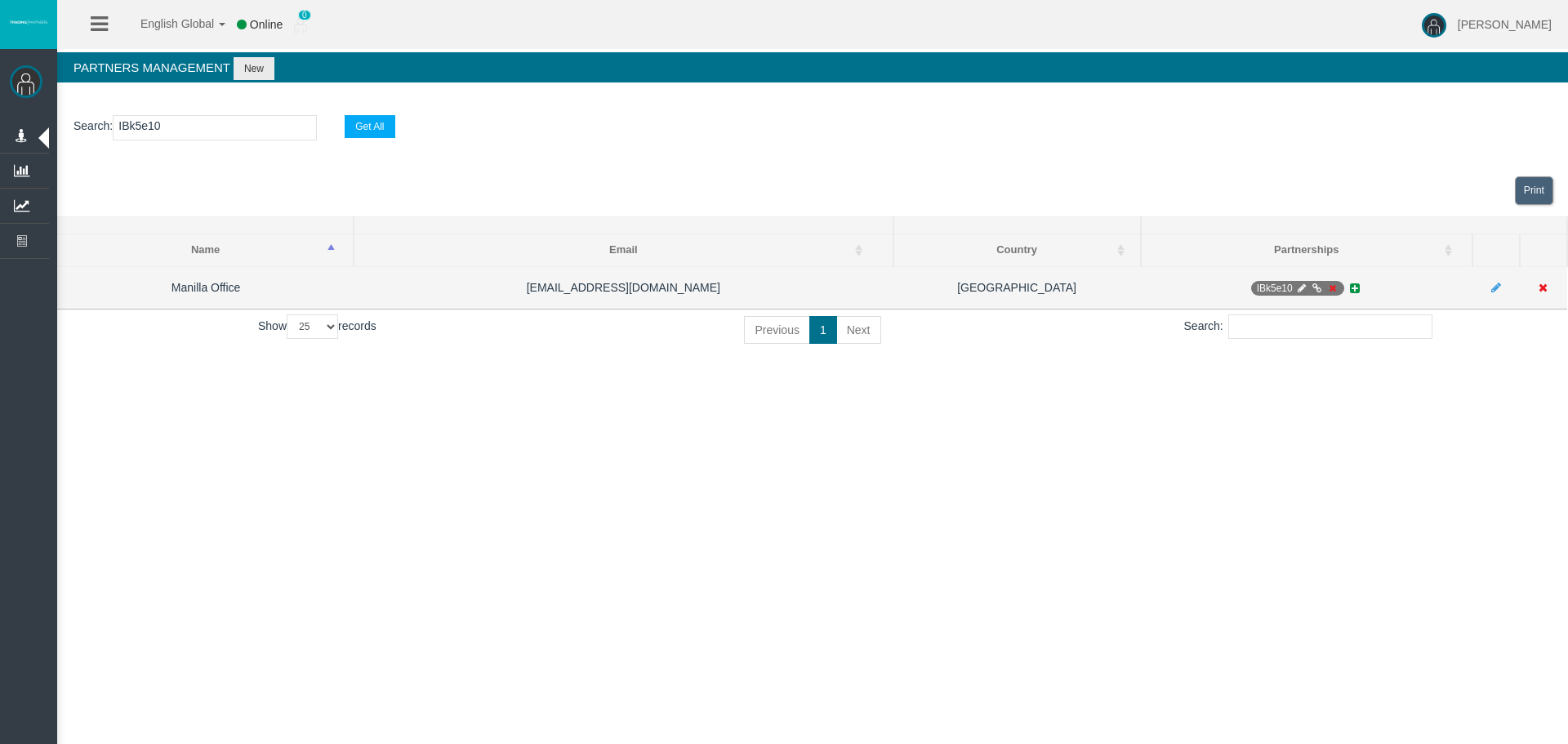
type input "IBk5e10"
click at [1302, 292] on icon at bounding box center [1301, 288] width 12 height 10
select select "0"
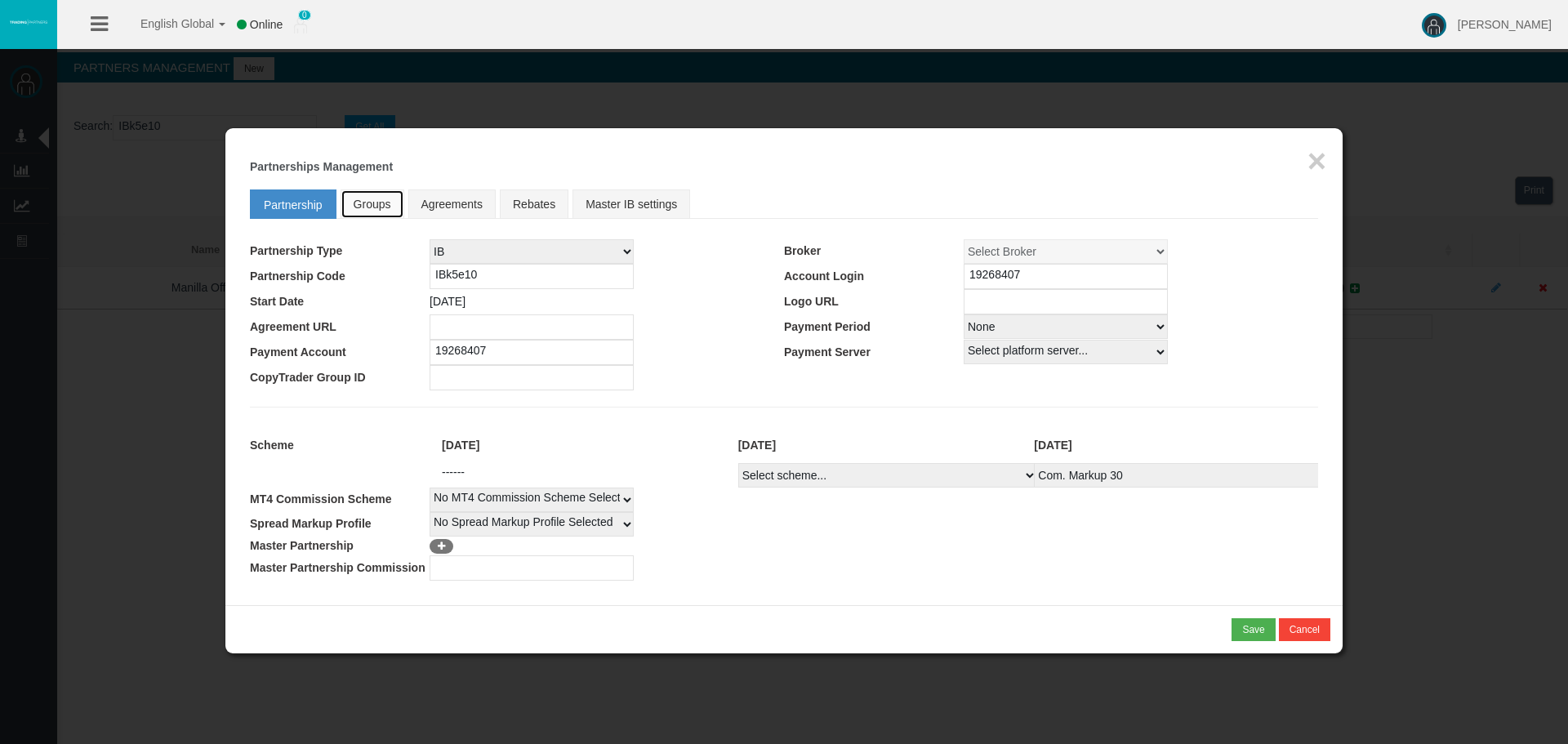
click at [368, 199] on span "Groups" at bounding box center [372, 204] width 37 height 13
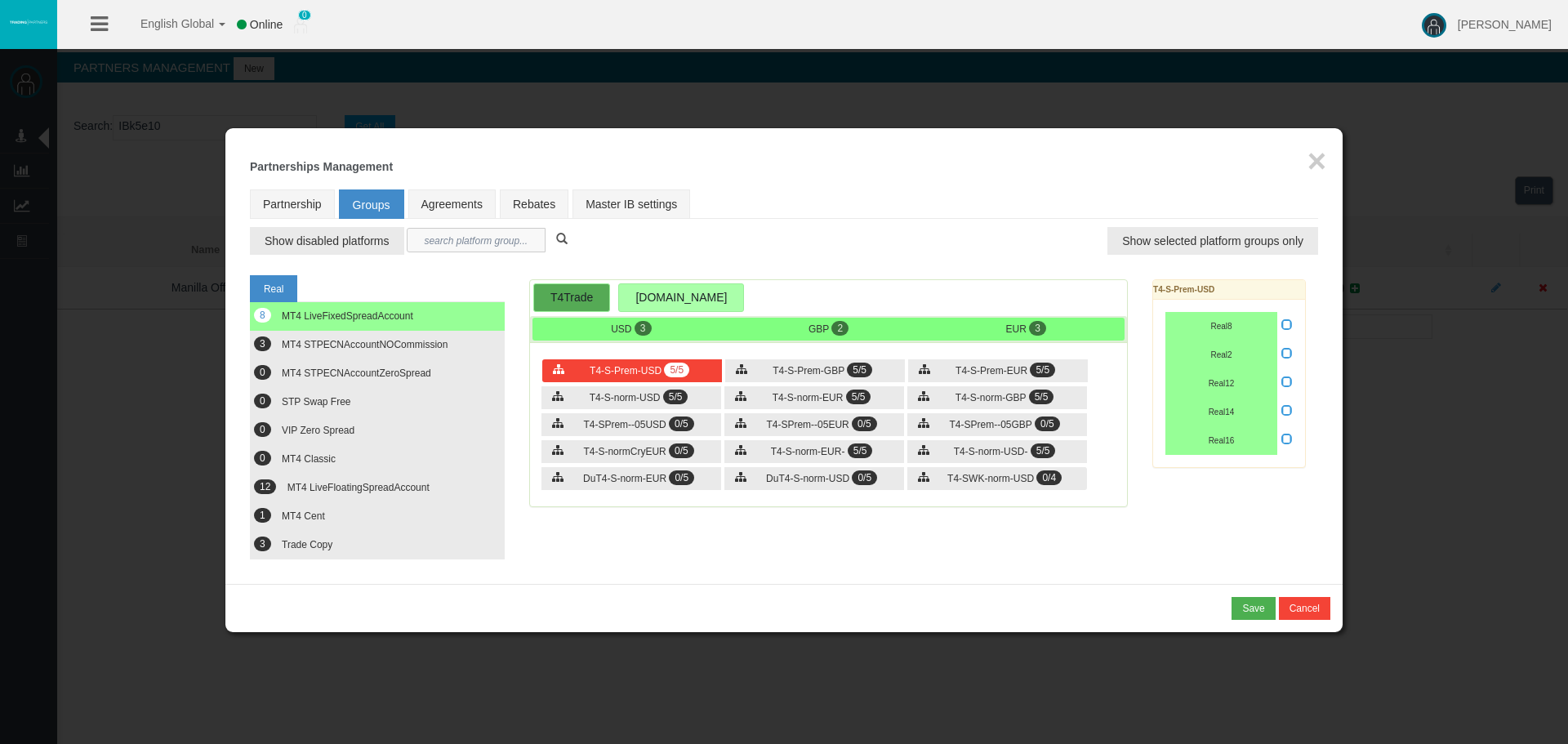
click at [457, 236] on input "text" at bounding box center [475, 240] width 139 height 24
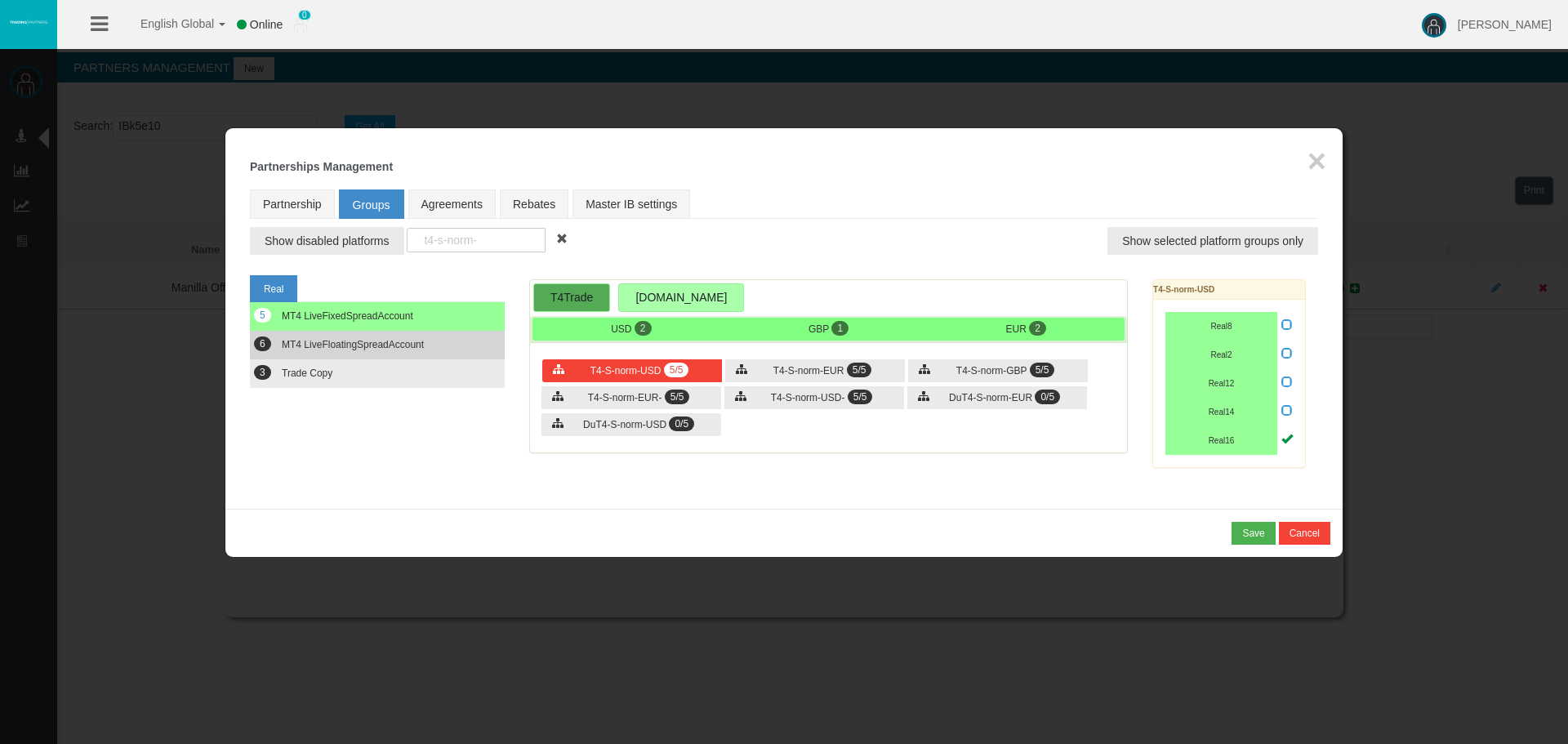
click at [290, 345] on span "MT4 LiveFloatingSpreadAccount" at bounding box center [352, 345] width 142 height 11
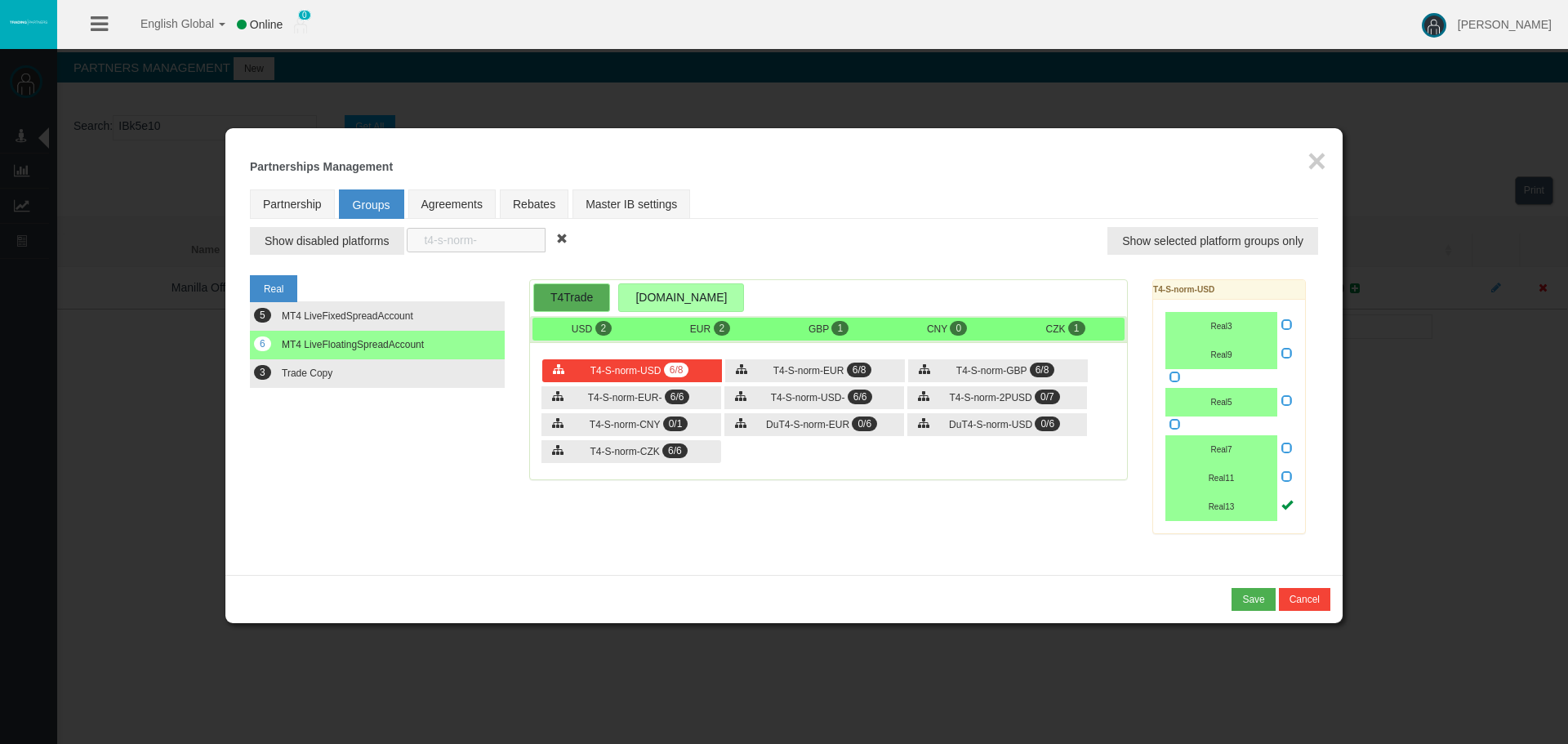
click at [486, 229] on input "t4-s-norm-" at bounding box center [475, 240] width 139 height 24
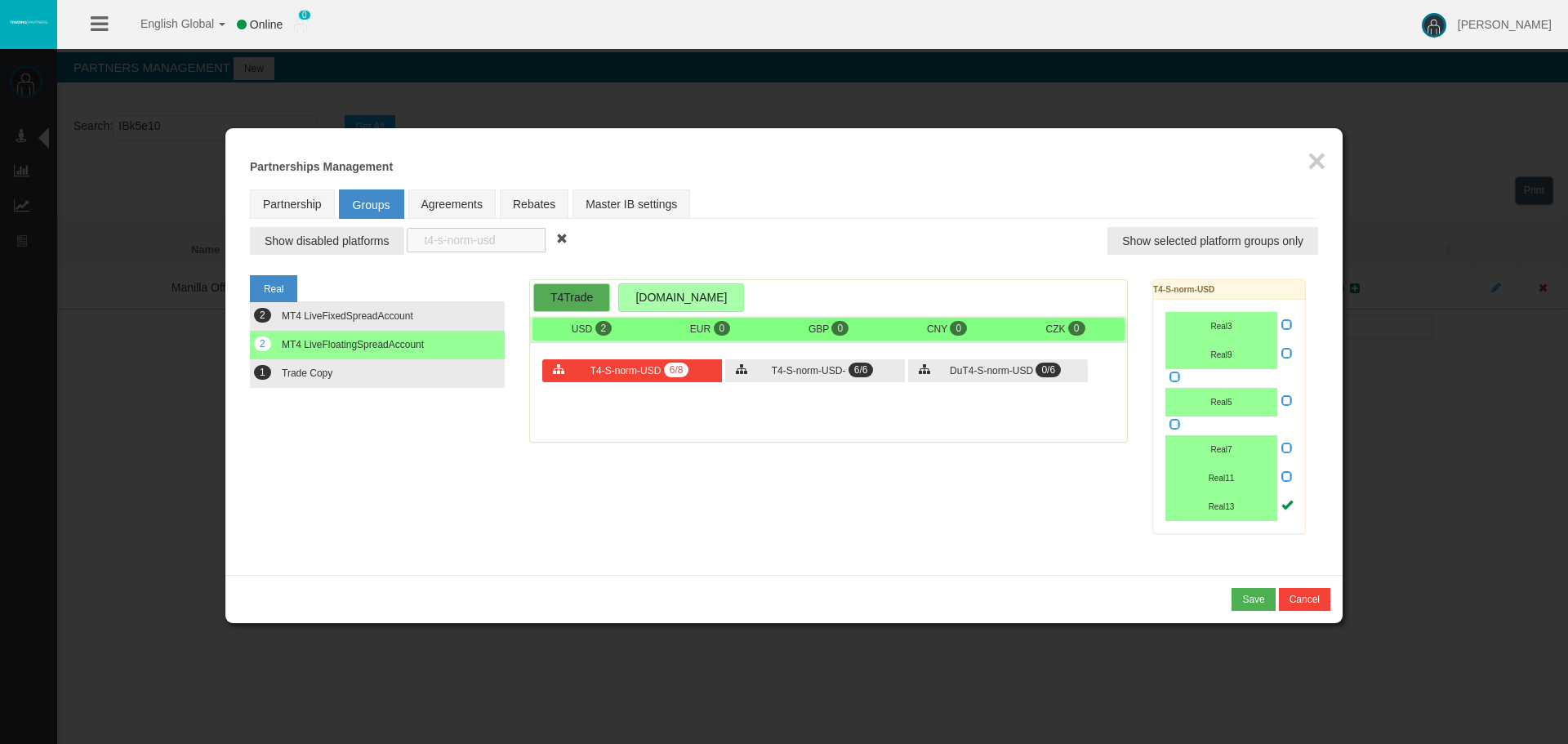
type input "t4-s-norm-usd"
click at [1289, 505] on icon at bounding box center [1286, 504] width 11 height 11
click at [0, 0] on input "checkbox" at bounding box center [0, 0] width 0 height 0
click at [564, 240] on span at bounding box center [562, 238] width 11 height 11
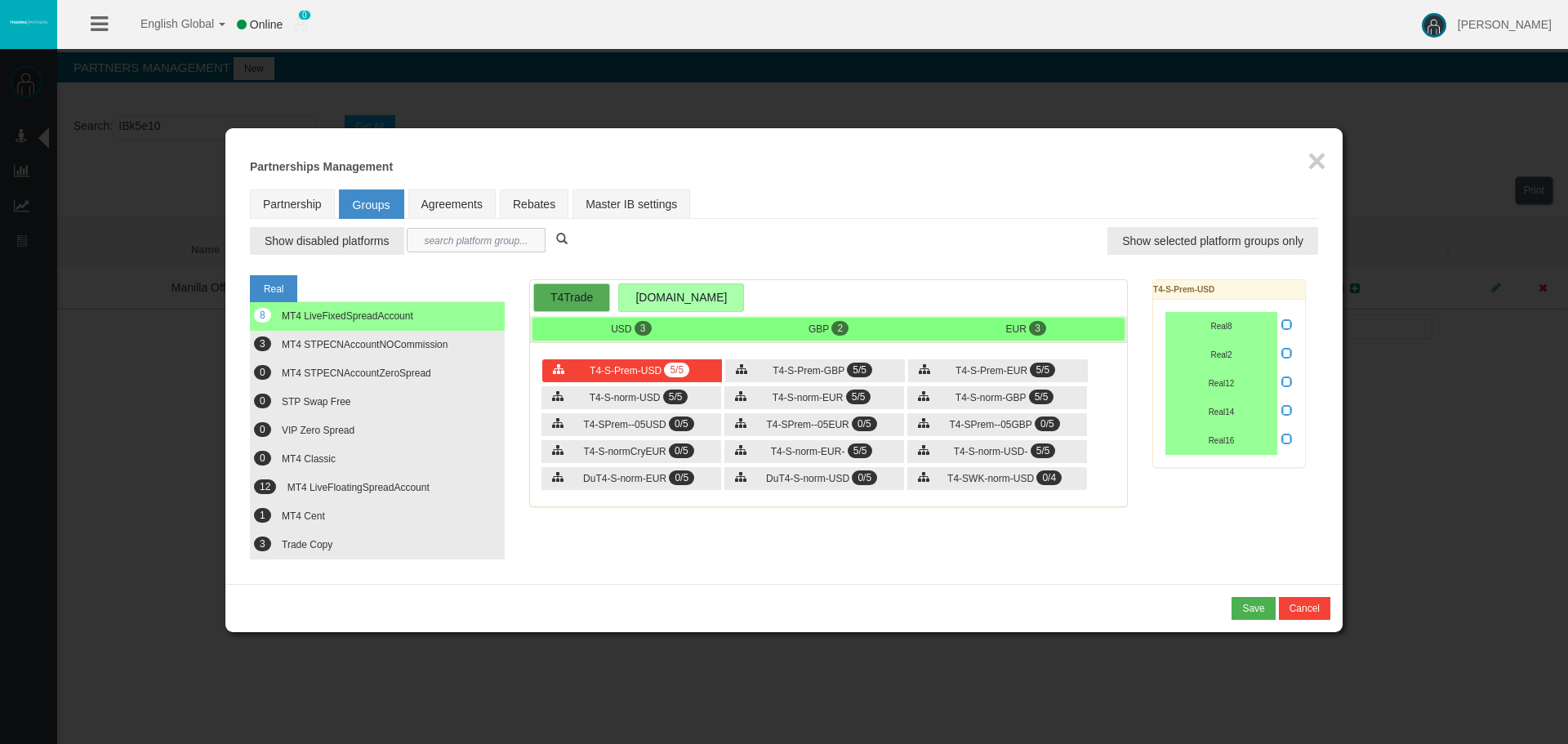
click at [442, 238] on input "text" at bounding box center [475, 240] width 139 height 24
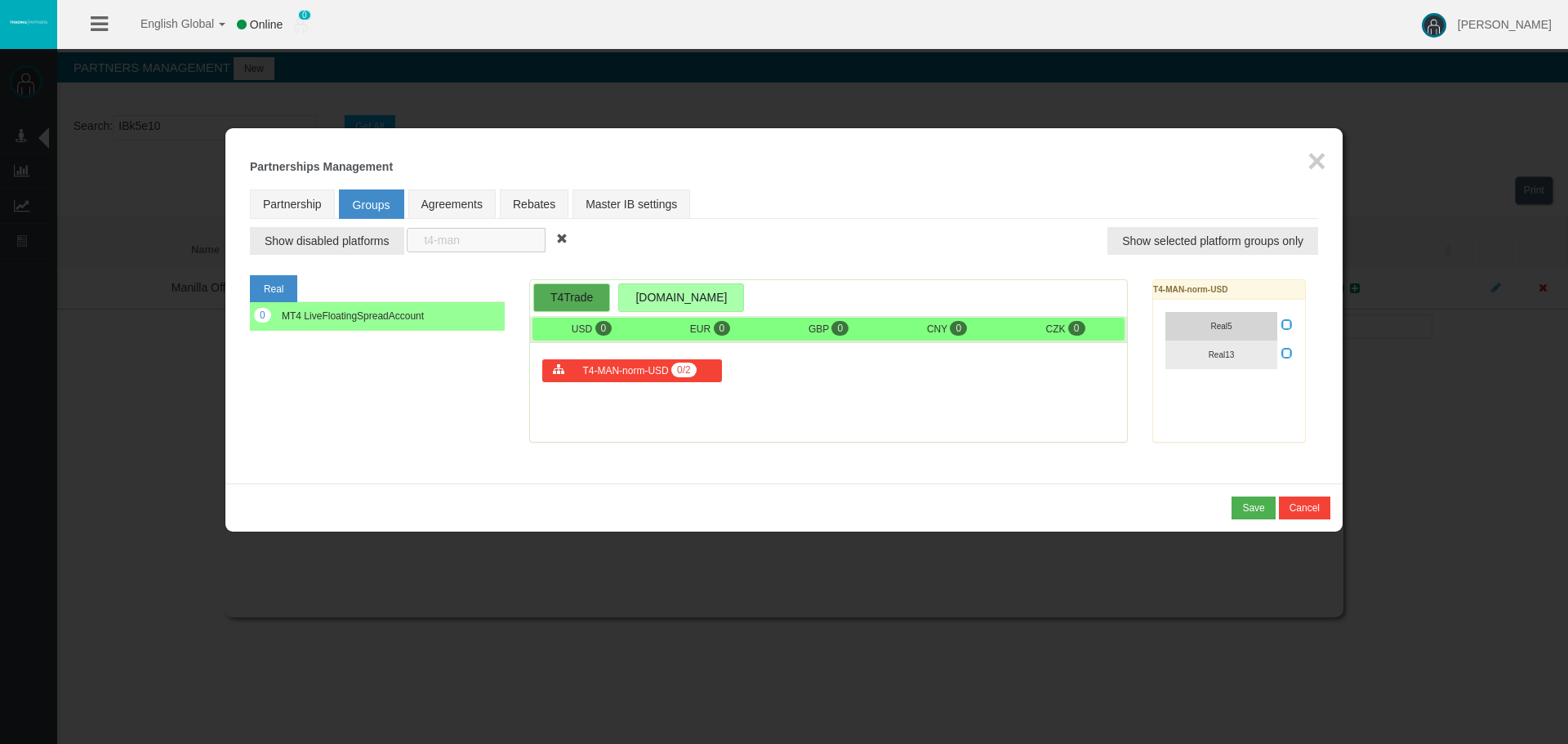
type input "t4-man"
click at [1210, 330] on button "Real5" at bounding box center [1221, 326] width 112 height 29
click at [1226, 354] on span "Real13" at bounding box center [1222, 355] width 26 height 9
click at [484, 413] on div "Real 1 MT4 LiveFloatingSpreadAccount T4Trade T4Trade.net USD 1" at bounding box center [784, 363] width 1068 height 192
click at [1293, 325] on div "Real5 Real13" at bounding box center [1229, 341] width 152 height 82
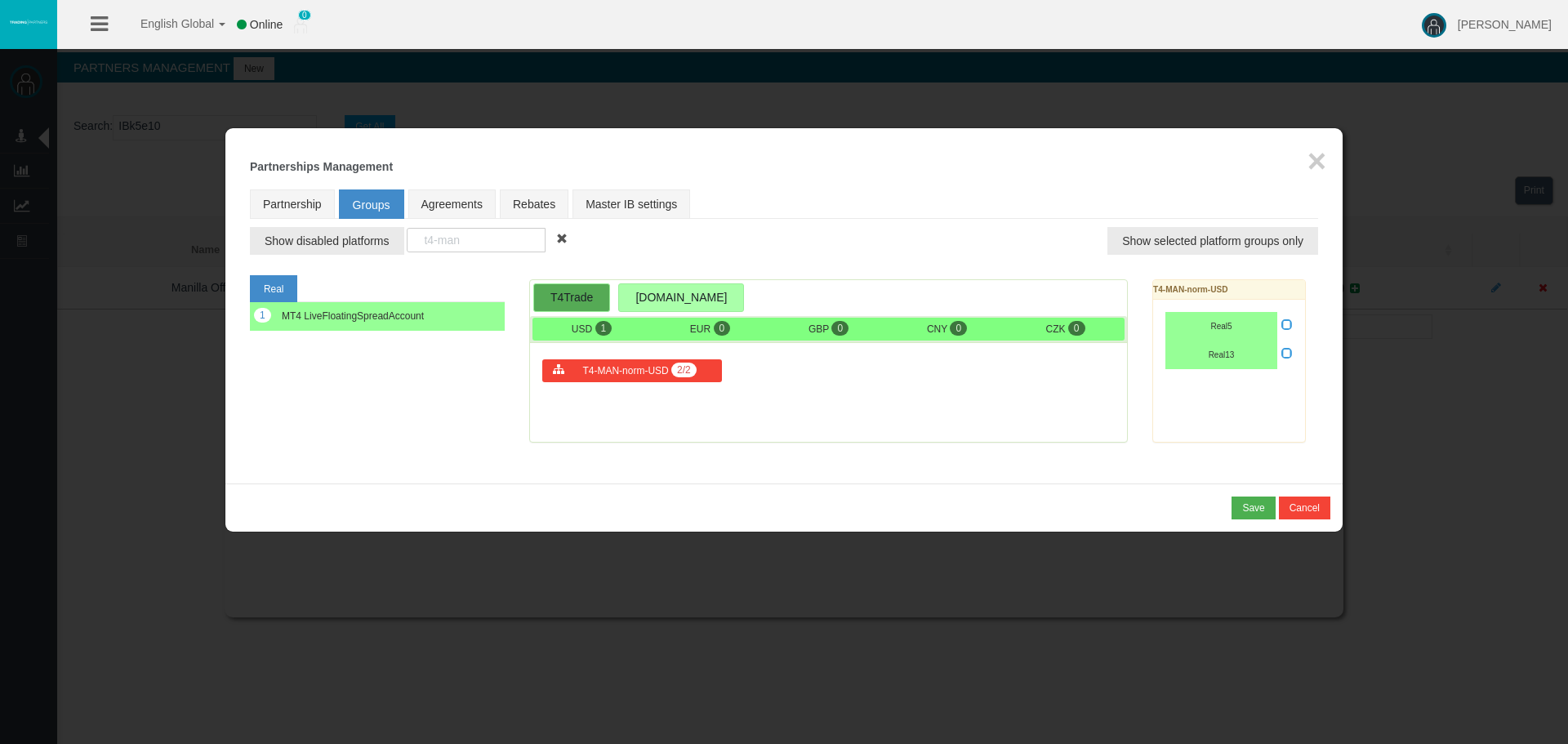
click at [1283, 323] on icon at bounding box center [1286, 324] width 11 height 11
click at [0, 0] on input "checkbox" at bounding box center [0, 0] width 0 height 0
click at [1253, 507] on div "Save" at bounding box center [1252, 508] width 22 height 15
click at [1240, 506] on div "Confirm" at bounding box center [1247, 508] width 34 height 15
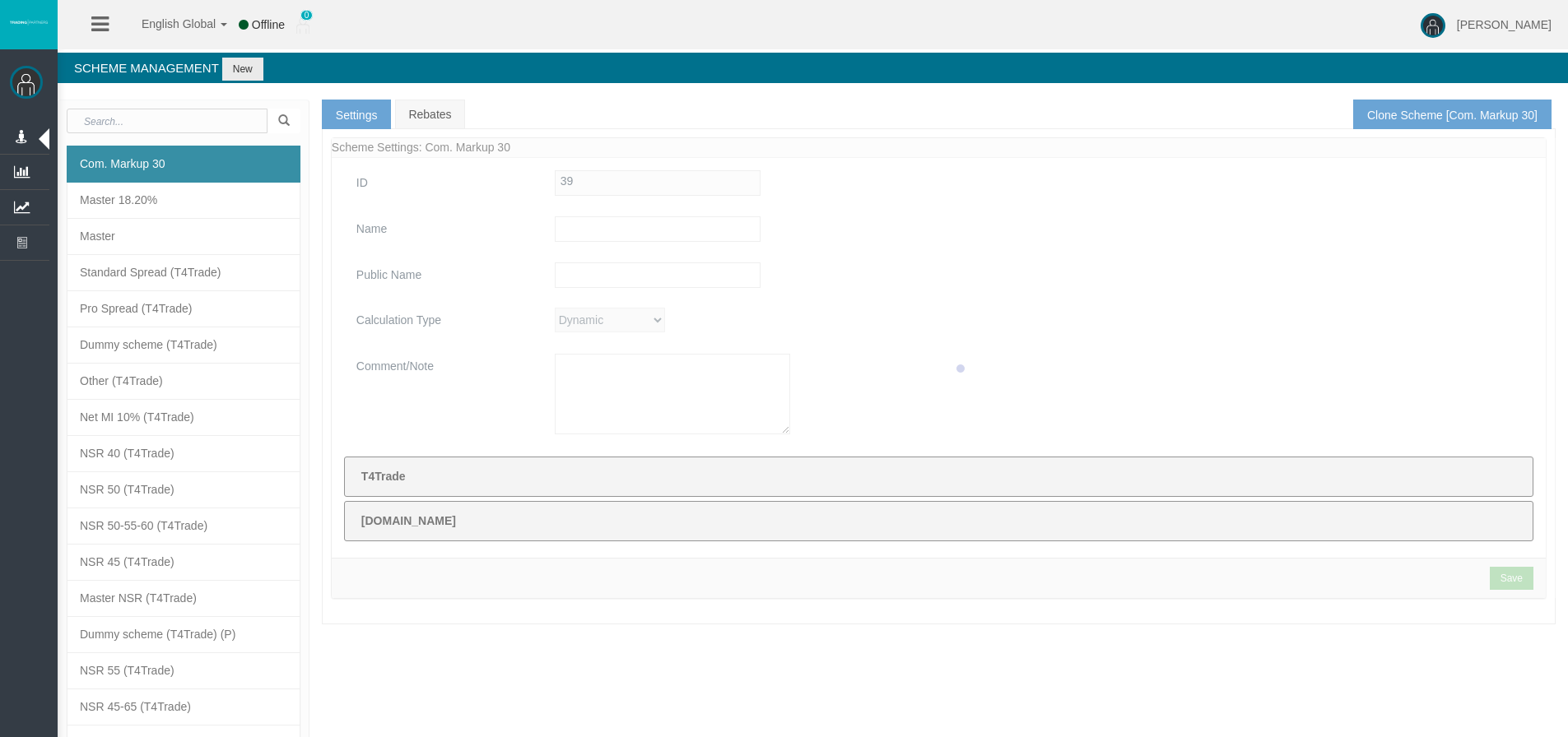
type input "Com. Markup 30"
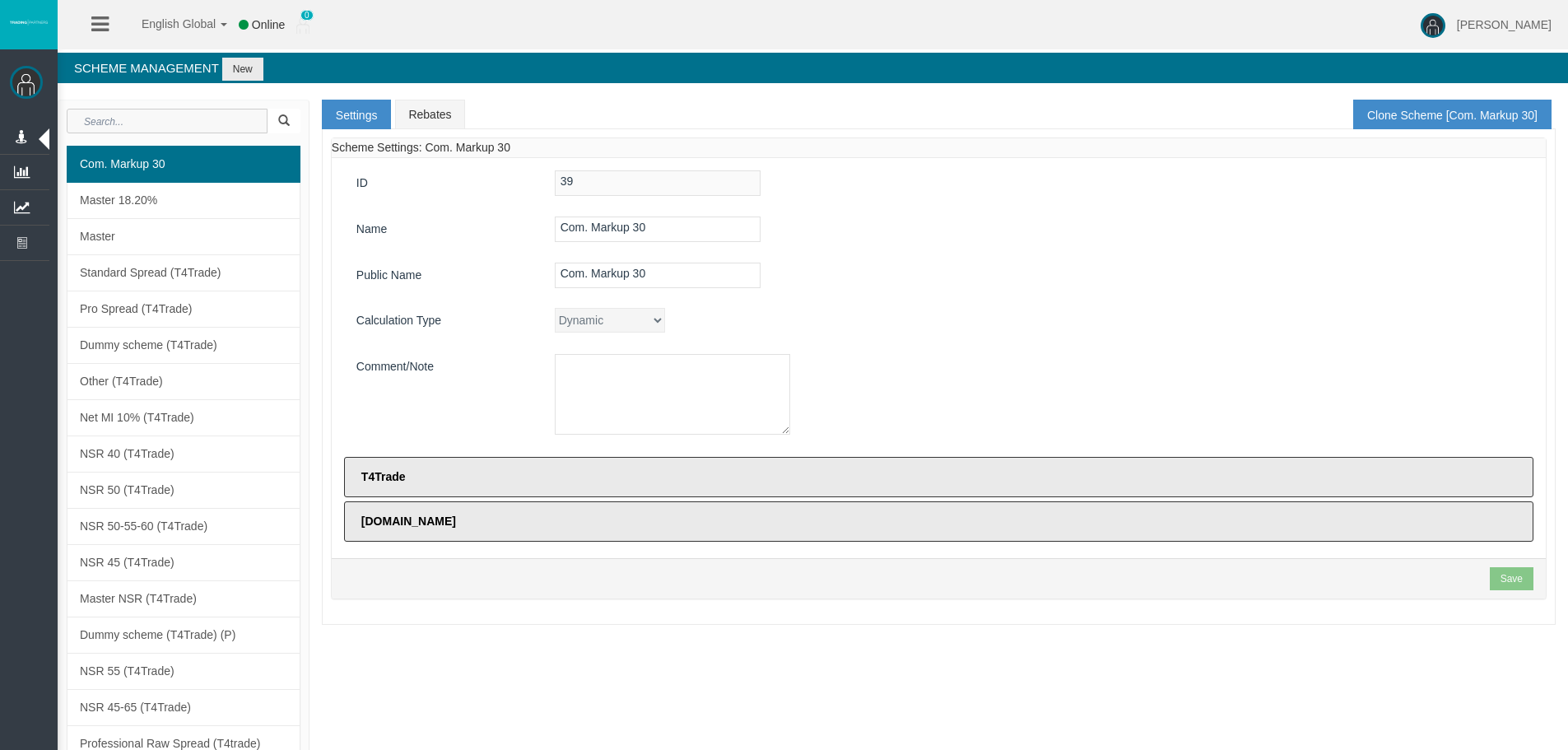
click at [106, 123] on input "text" at bounding box center [167, 121] width 201 height 25
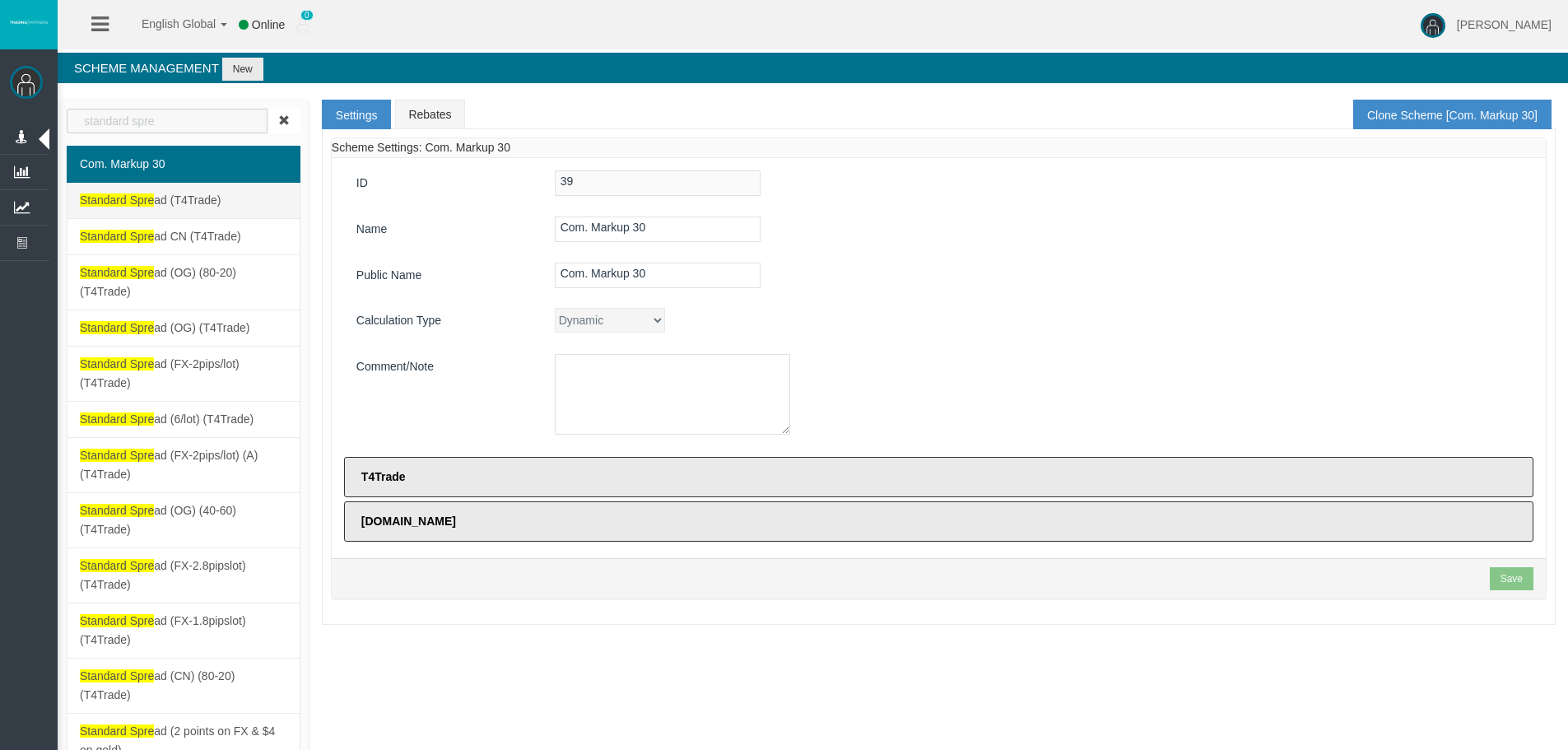
type input "standard spre"
click at [164, 202] on span "Standard Spre ad (T4Trade)" at bounding box center [150, 200] width 141 height 13
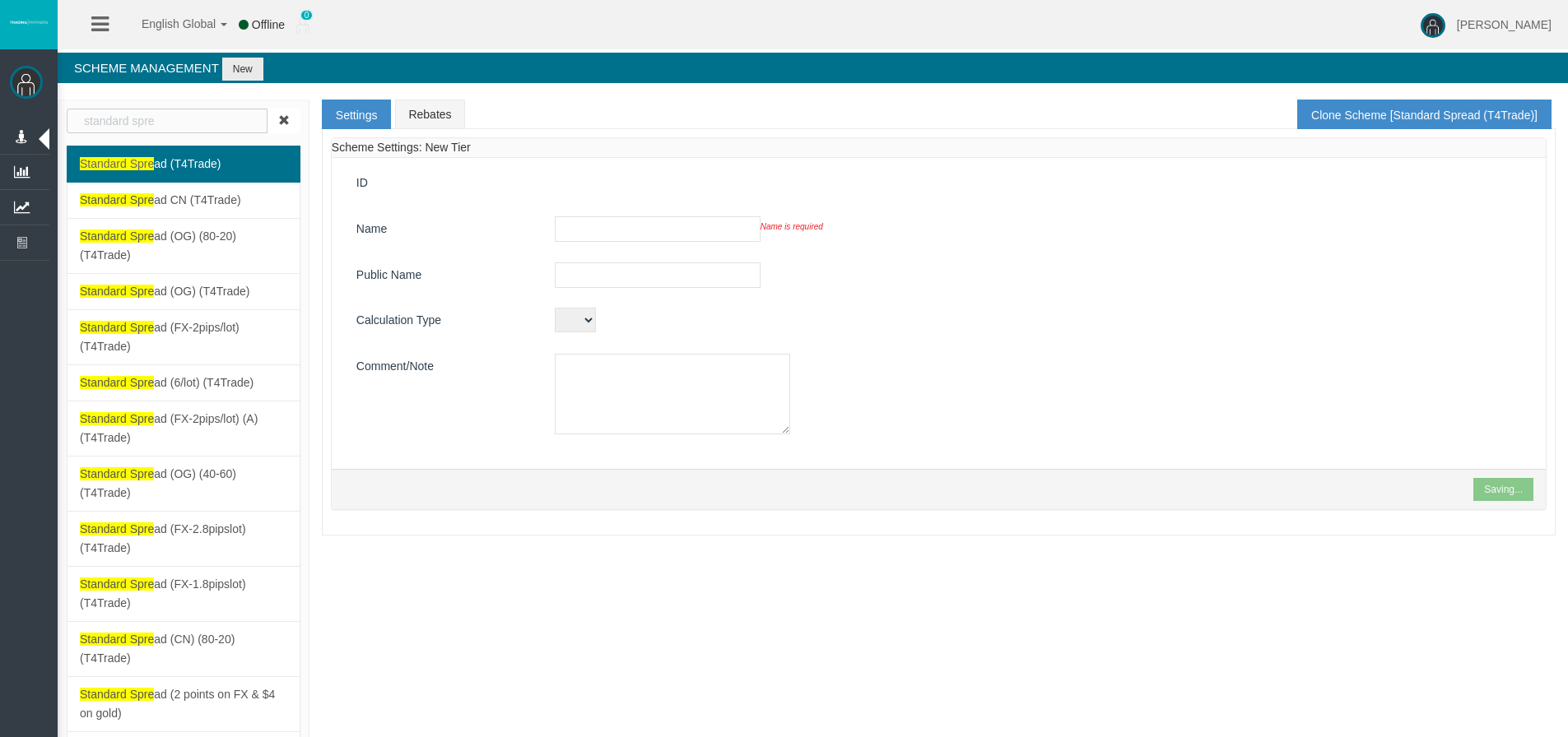
type input "Standard Spread (T4Trade)"
type input "Standard Spread"
type textarea "Standard Spread (T4Trade)"
select select "ExcludedFrom"
select select "156"
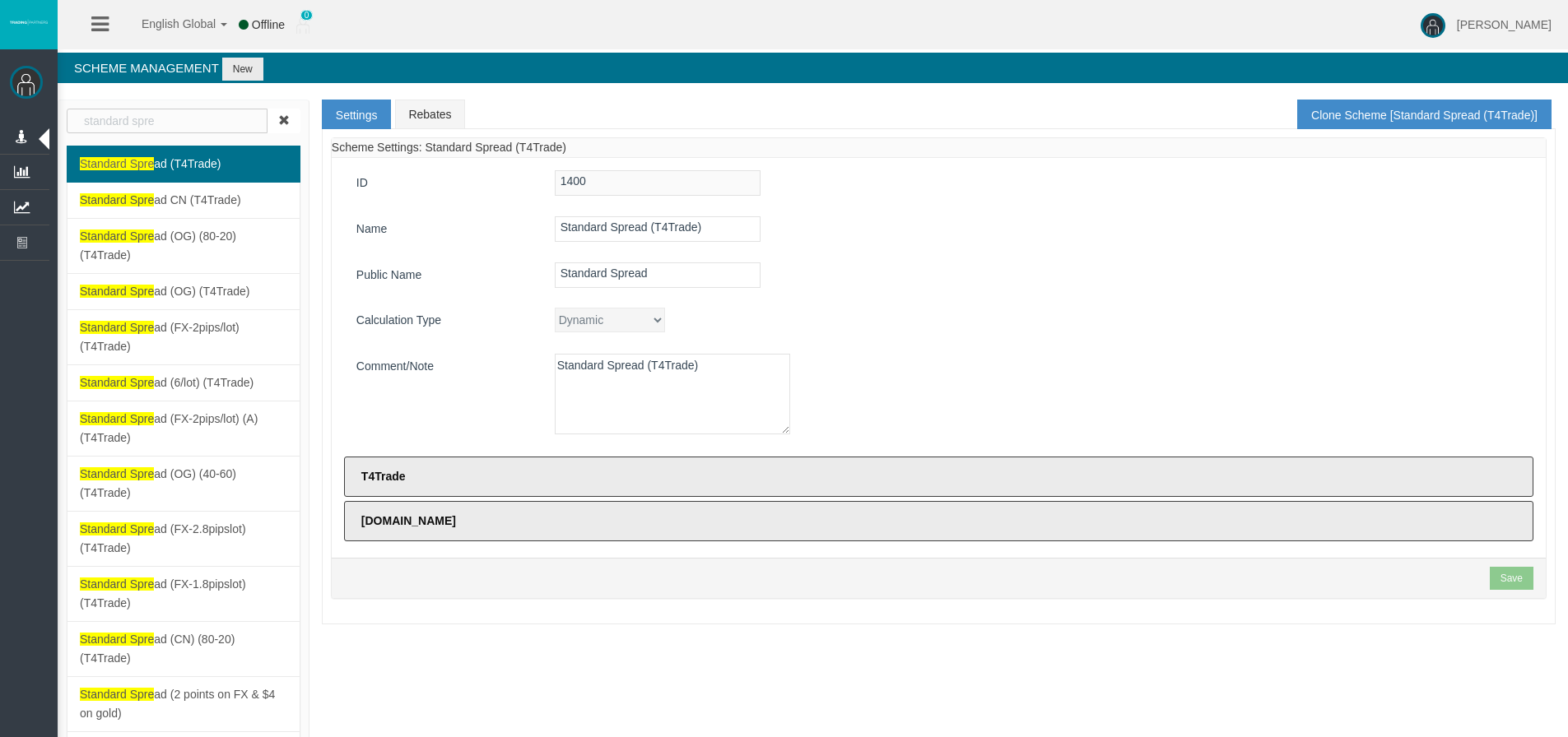
select select "3295"
select select "3294"
select select "3296"
select select "3426"
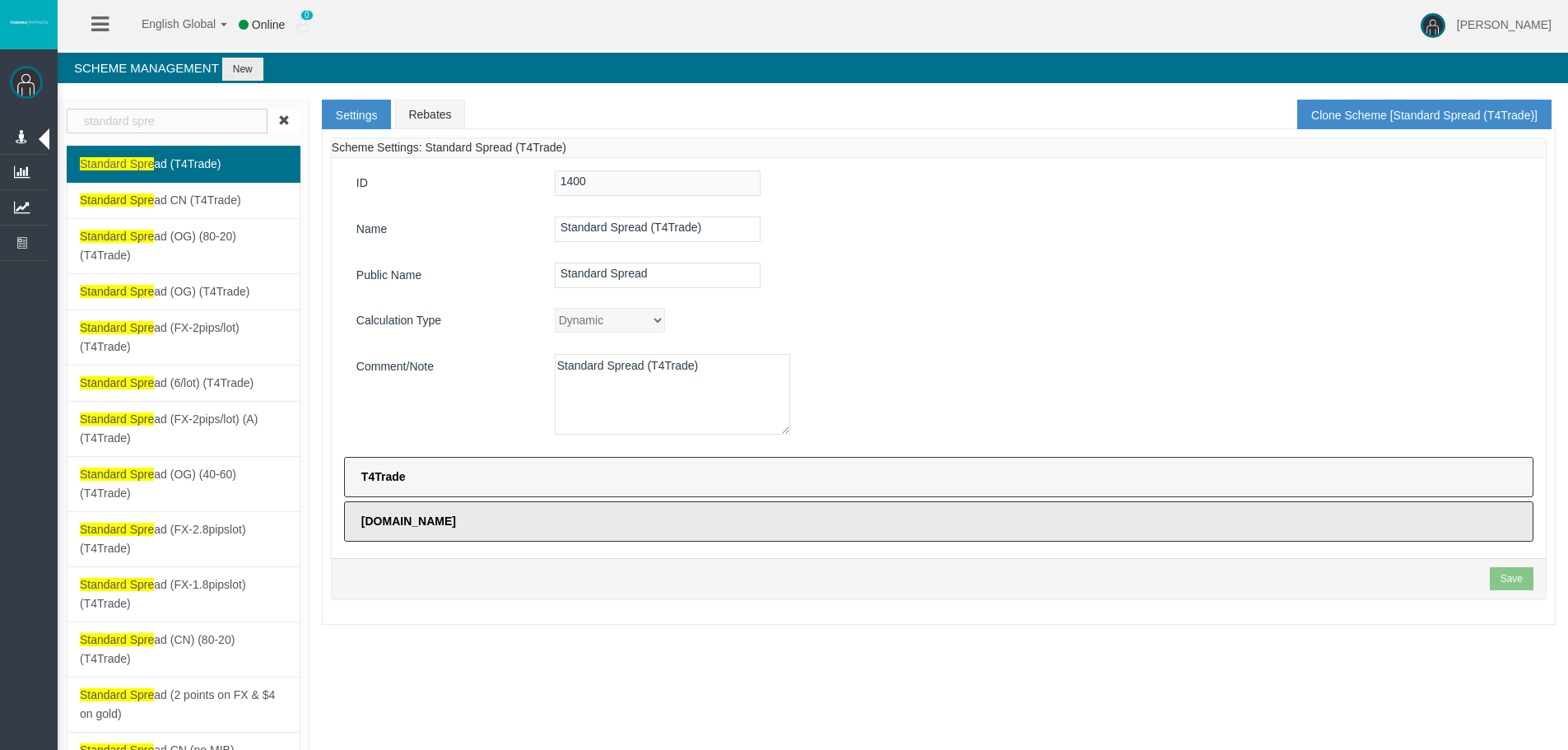
click at [563, 470] on label "T4Trade" at bounding box center [938, 477] width 1189 height 40
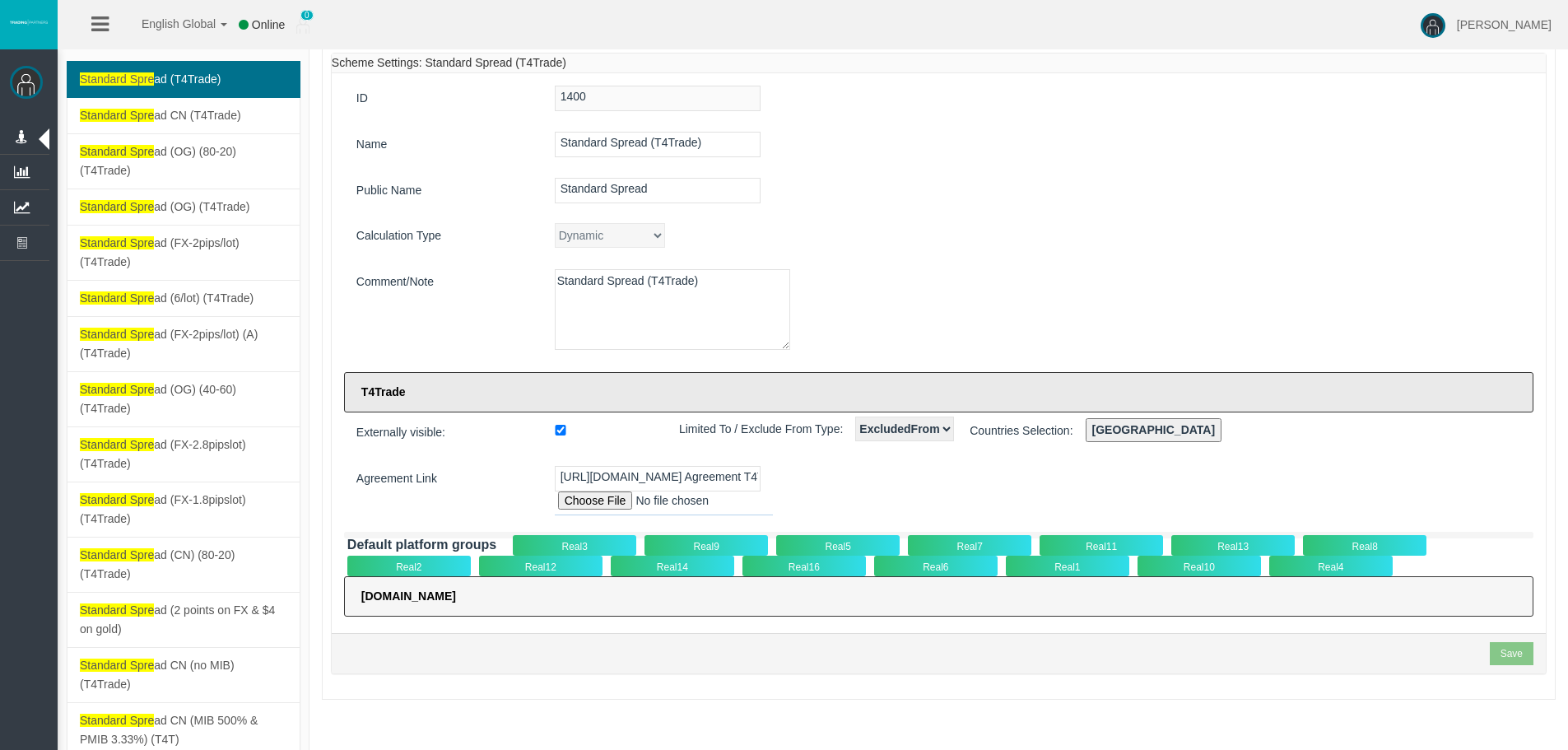
scroll to position [164, 0]
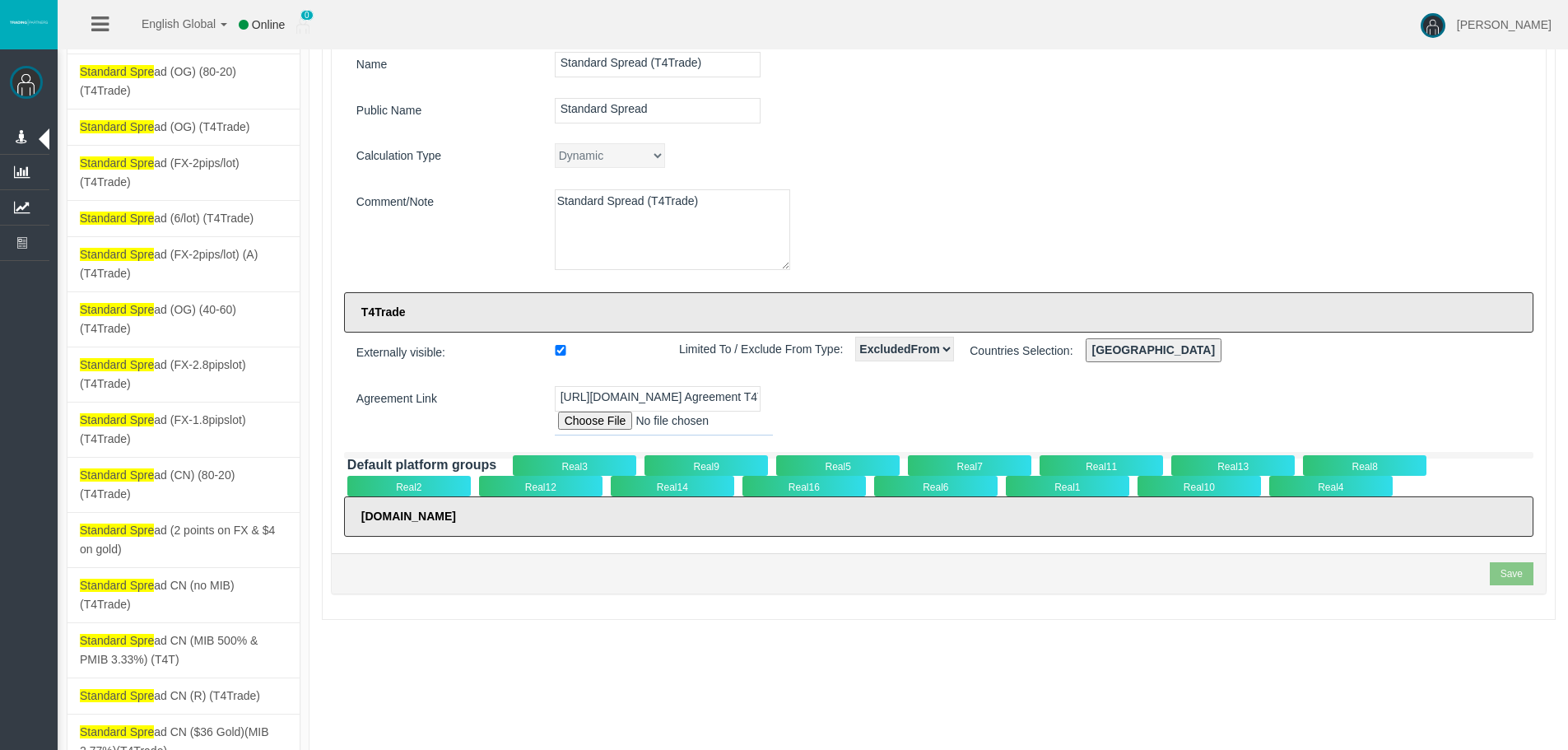
click at [843, 462] on div "Real5" at bounding box center [838, 465] width 123 height 20
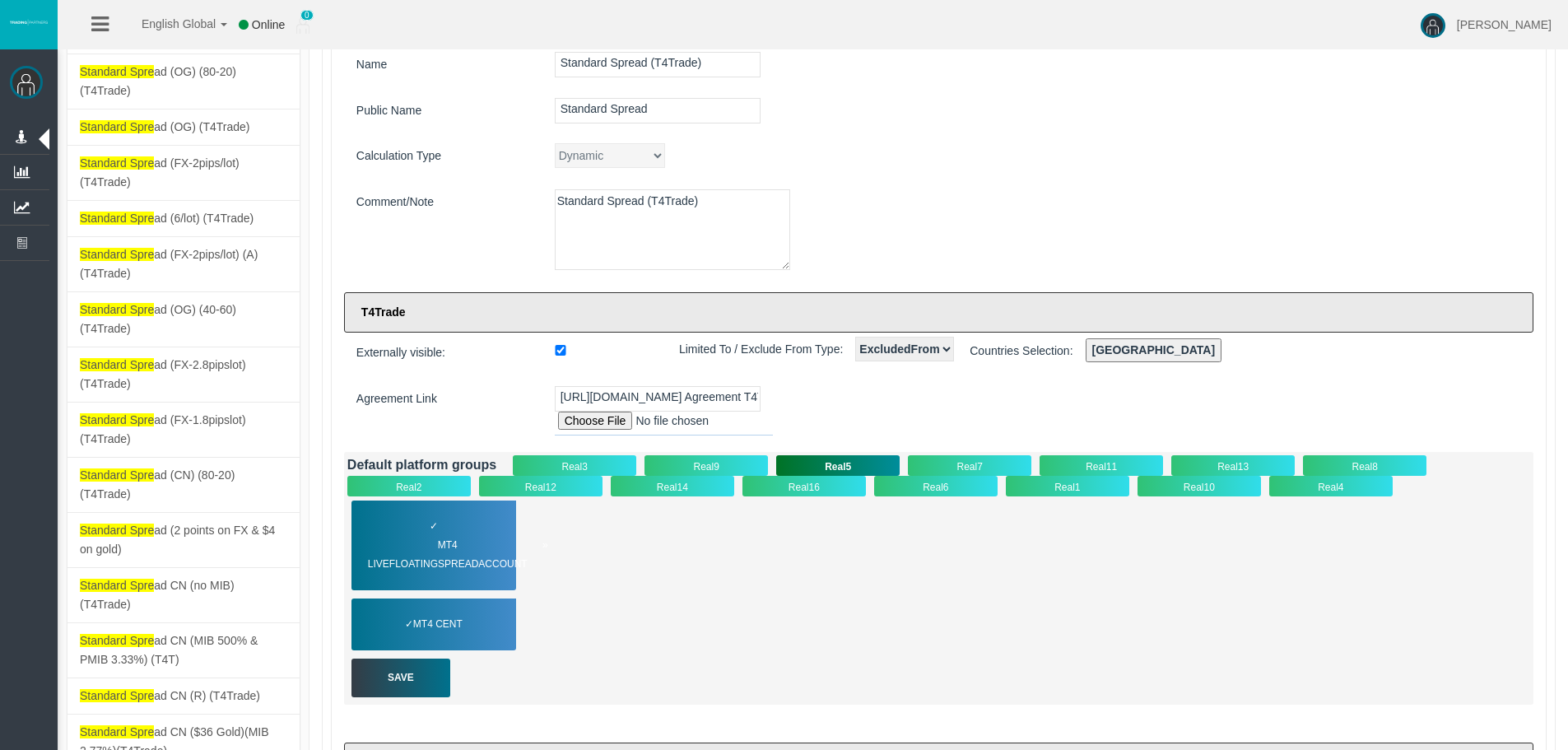
click at [464, 529] on div "✓ MT4 LiveFloatingSpreadAccount" at bounding box center [433, 545] width 164 height 90
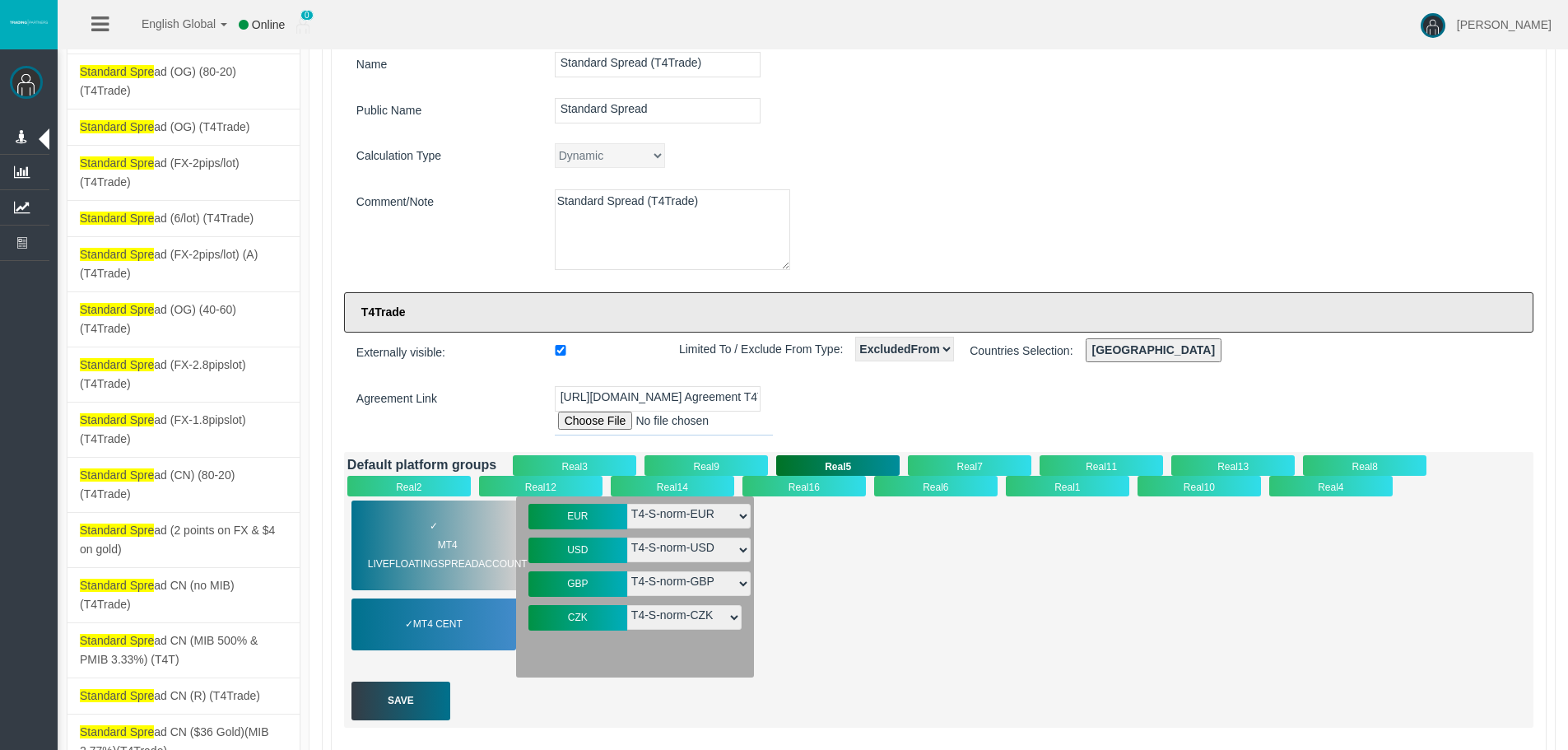
click at [1250, 448] on div "Externally visible: Limited To / Exclude From Type: NoRestriction LimitedTo Exc…" at bounding box center [938, 551] width 1189 height 429
click at [1246, 456] on div "Real13" at bounding box center [1233, 465] width 123 height 20
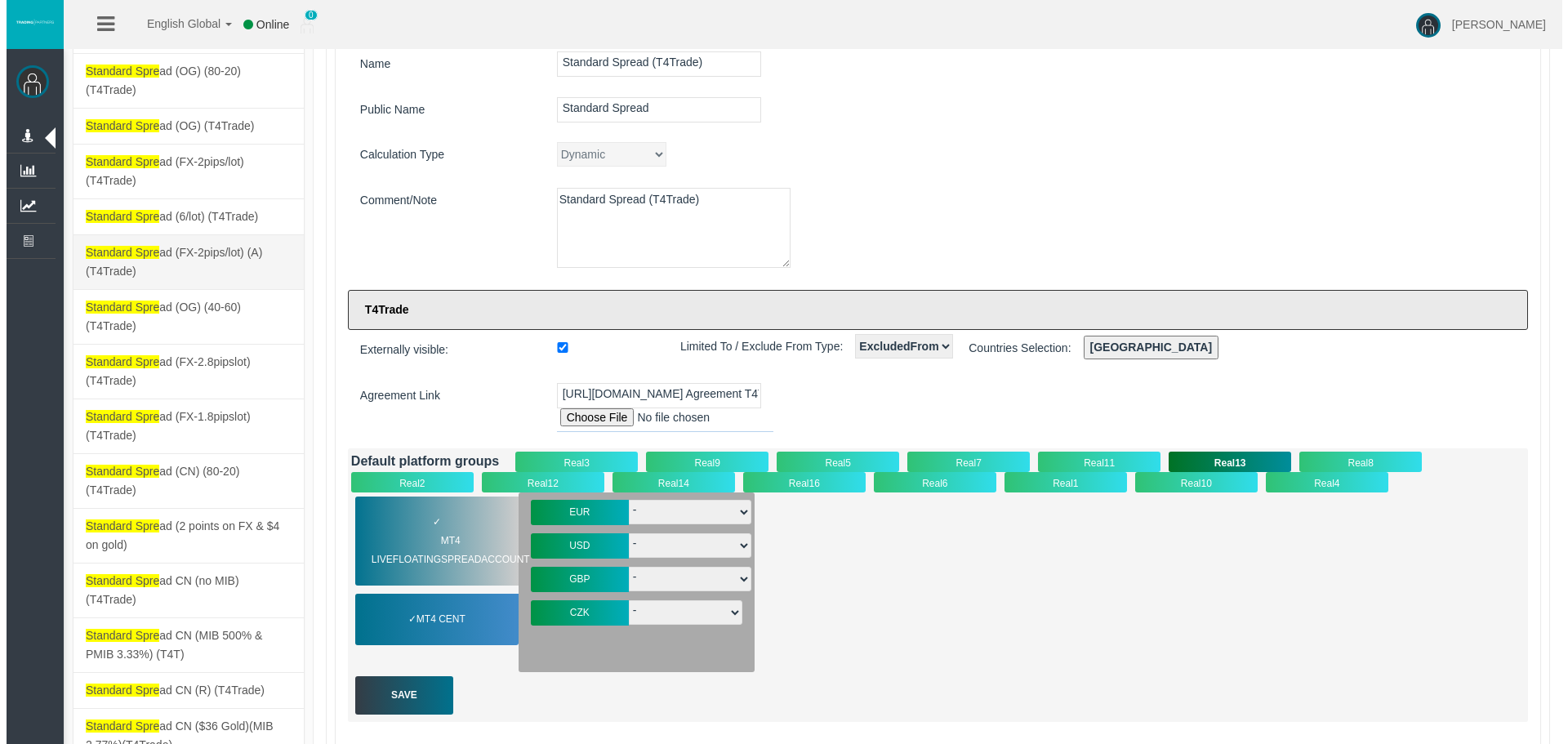
scroll to position [0, 0]
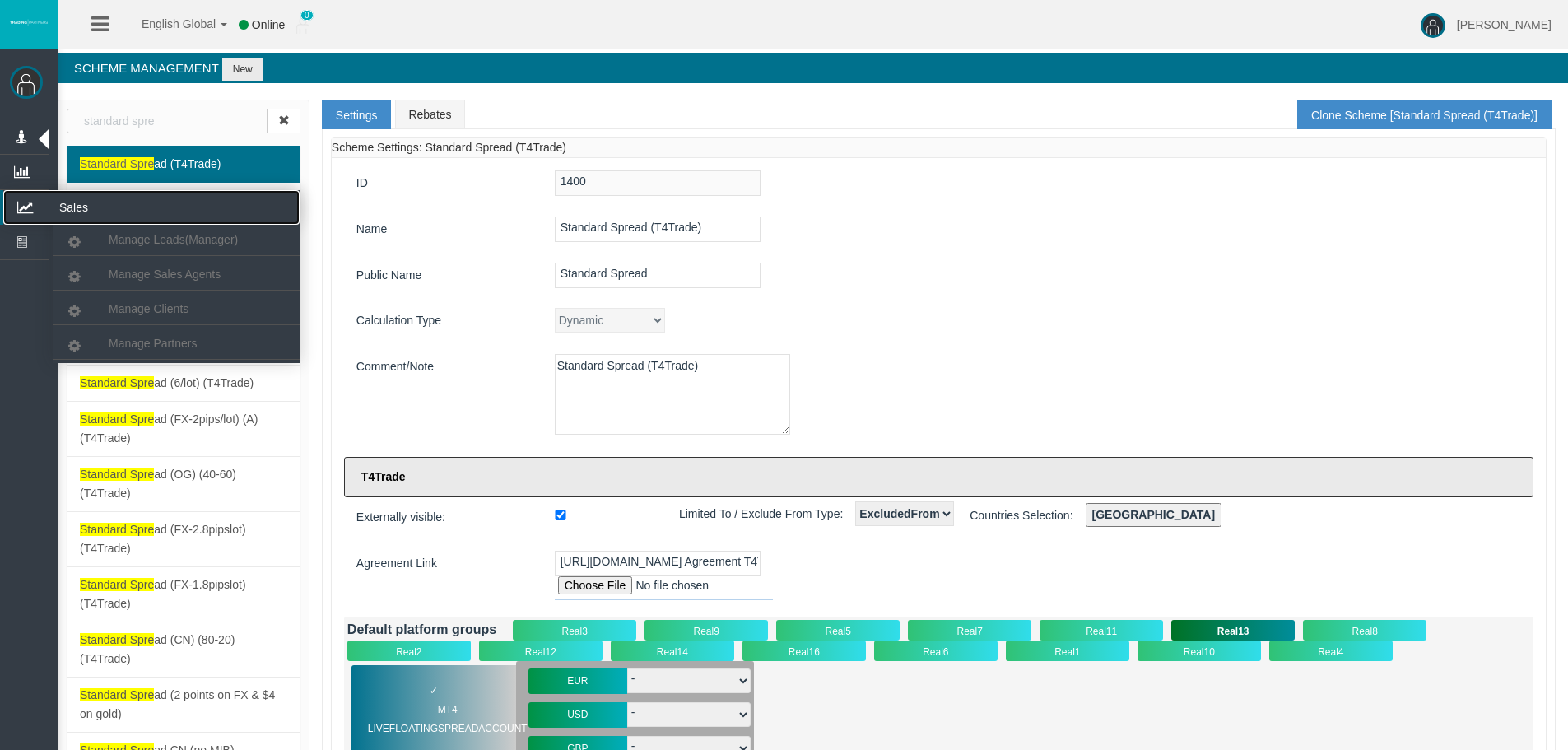
click at [26, 205] on icon at bounding box center [25, 207] width 44 height 34
click at [132, 347] on span "Manage Partners" at bounding box center [153, 343] width 88 height 13
